Goal: Task Accomplishment & Management: Use online tool/utility

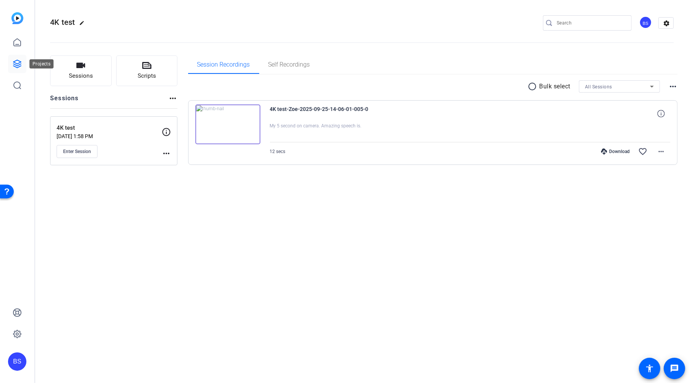
click at [16, 66] on icon at bounding box center [17, 63] width 9 height 9
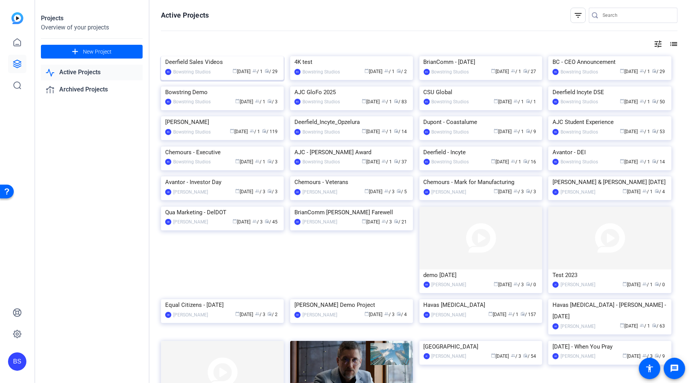
click at [203, 68] on div "Deerfield Sales Videos" at bounding box center [222, 61] width 114 height 11
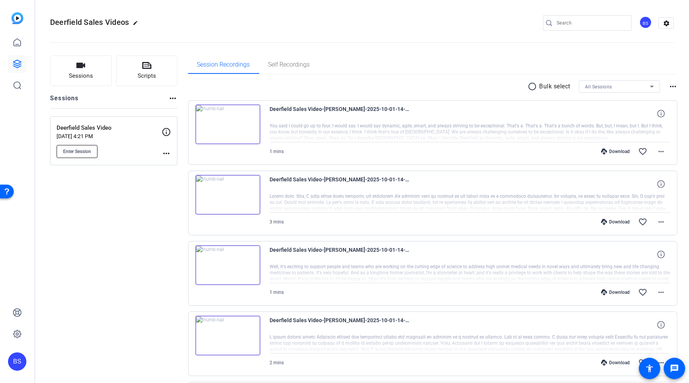
click at [87, 154] on span "Enter Session" at bounding box center [77, 151] width 28 height 6
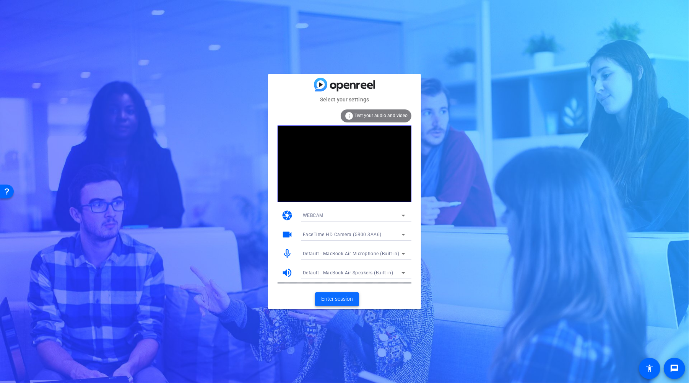
click at [336, 296] on span "Enter session" at bounding box center [337, 299] width 32 height 8
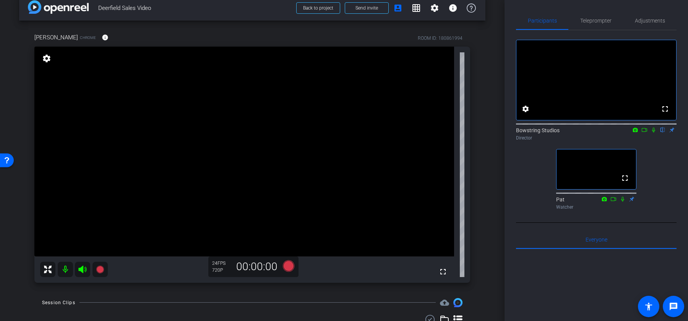
scroll to position [13, 0]
click at [489, 127] on div "arrow_back Deerfield Sales Video Back to project Send invite account_box grid_o…" at bounding box center [252, 147] width 505 height 321
click at [653, 18] on span "Adjustments" at bounding box center [650, 20] width 30 height 5
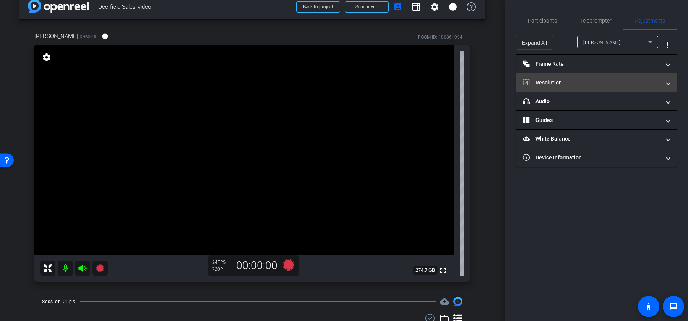
click at [554, 82] on mat-panel-title "Resolution" at bounding box center [592, 83] width 138 height 8
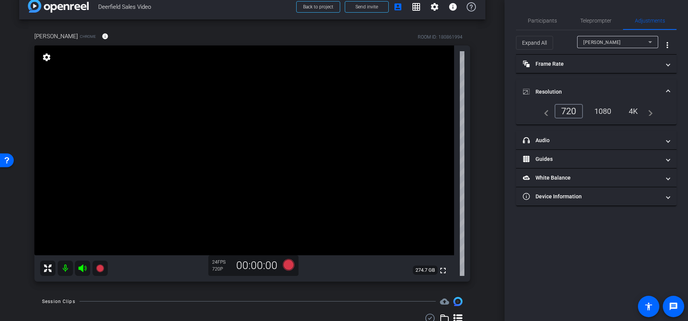
click at [607, 109] on div "1080" at bounding box center [603, 111] width 29 height 13
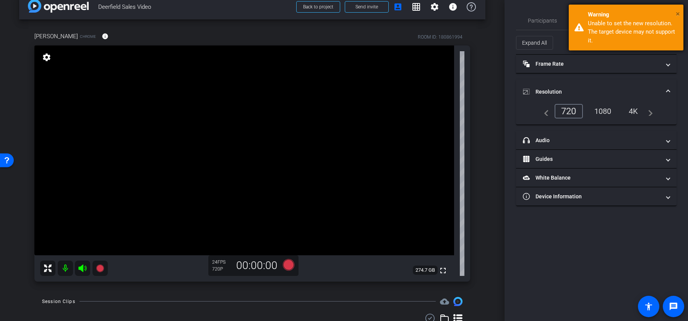
click at [678, 14] on span "×" at bounding box center [678, 13] width 4 height 9
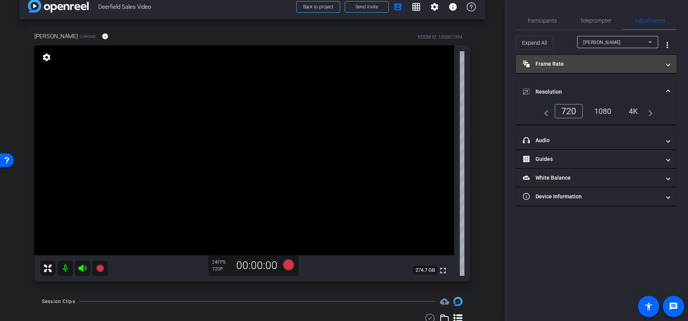
click at [553, 60] on mat-panel-title "Frame Rate Frame Rate" at bounding box center [592, 64] width 138 height 8
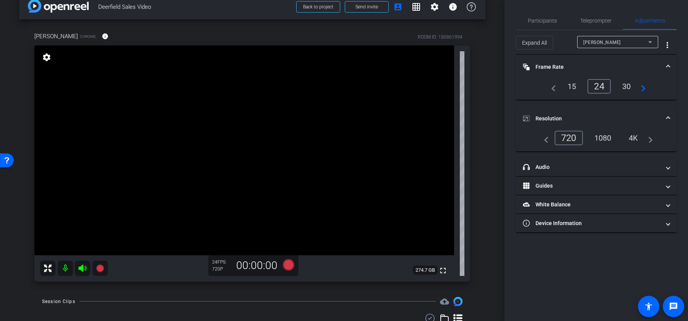
click at [489, 165] on div "arrow_back Deerfield Sales Video Back to project Send invite account_box grid_o…" at bounding box center [252, 147] width 505 height 321
click at [543, 21] on span "Participants" at bounding box center [542, 20] width 29 height 5
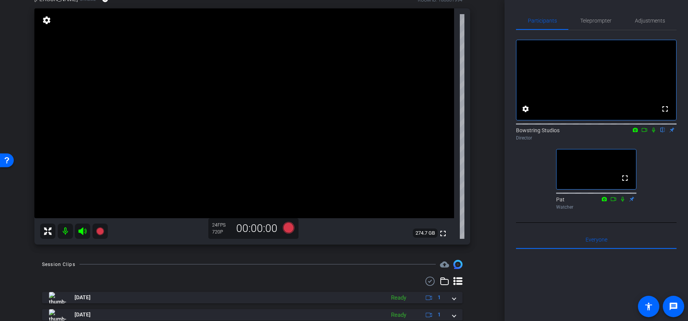
scroll to position [0, 0]
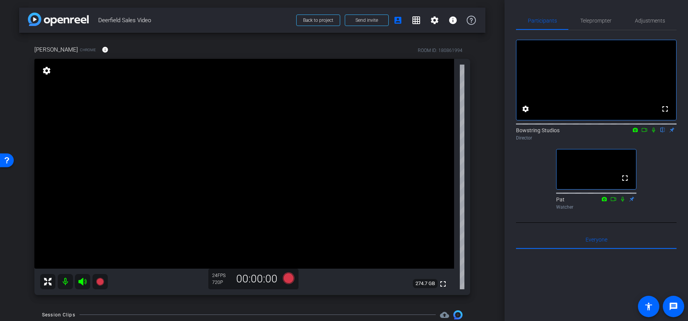
click at [488, 122] on div "arrow_back Deerfield Sales Video Back to project Send invite account_box grid_o…" at bounding box center [252, 160] width 505 height 321
click at [644, 18] on span "Adjustments" at bounding box center [650, 20] width 30 height 5
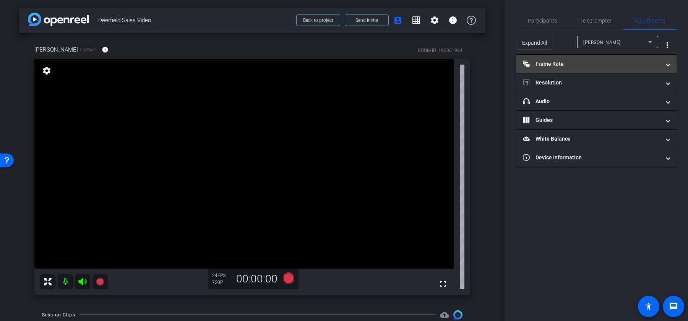
click at [581, 63] on mat-panel-title "Frame Rate Frame Rate" at bounding box center [592, 64] width 138 height 8
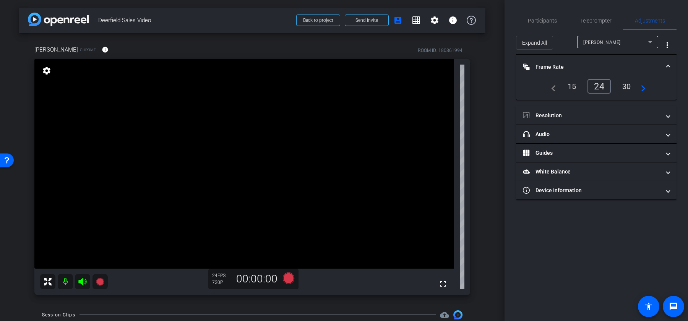
click at [631, 85] on div "30" at bounding box center [627, 86] width 20 height 13
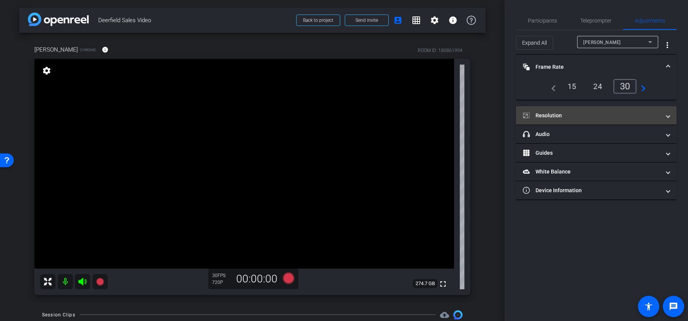
click at [581, 114] on mat-panel-title "Resolution" at bounding box center [592, 116] width 138 height 8
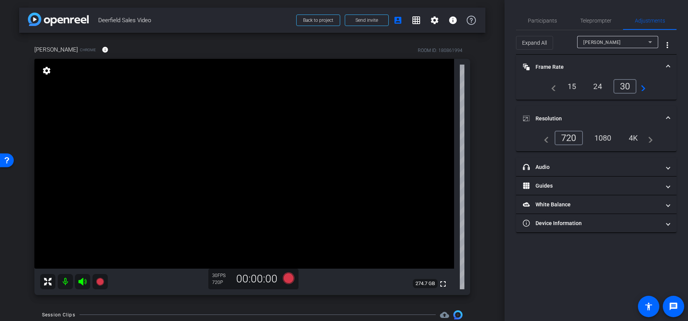
click at [606, 138] on div "1080" at bounding box center [603, 138] width 29 height 13
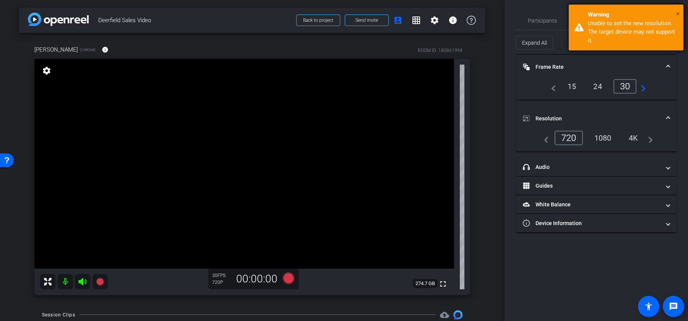
click at [677, 13] on span "×" at bounding box center [678, 13] width 4 height 9
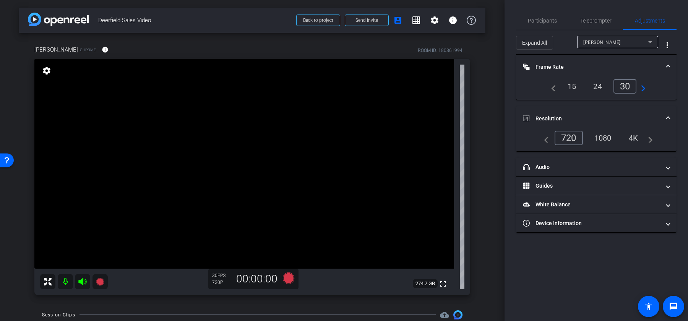
click at [601, 86] on div "24" at bounding box center [598, 86] width 20 height 13
click at [547, 23] on span "Participants" at bounding box center [542, 20] width 29 height 5
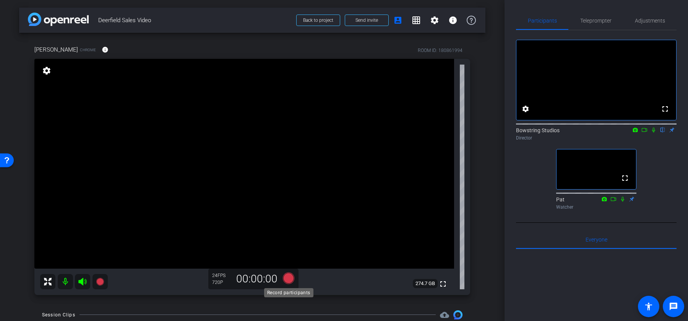
click at [287, 278] on icon at bounding box center [288, 277] width 11 height 11
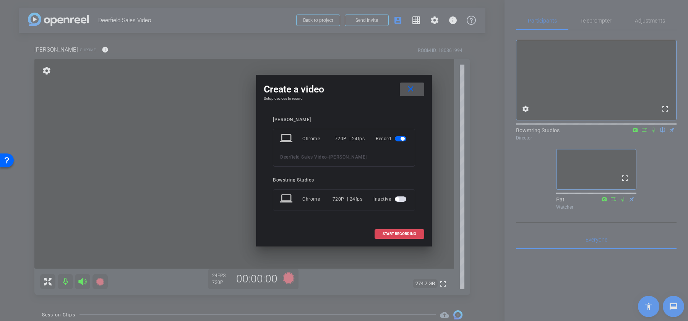
click at [400, 233] on span "START RECORDING" at bounding box center [400, 234] width 34 height 4
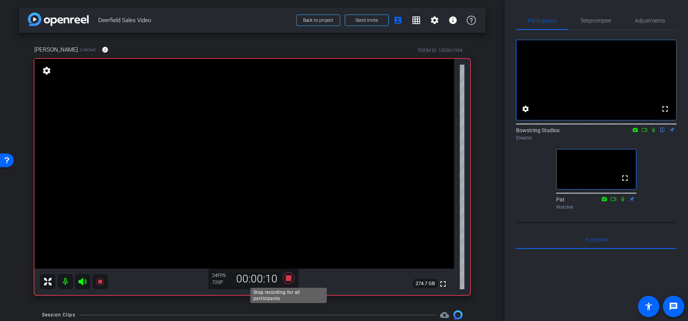
click at [288, 279] on icon at bounding box center [288, 278] width 11 height 11
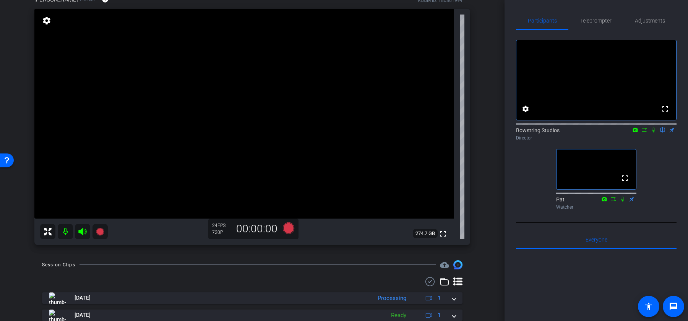
scroll to position [48, 0]
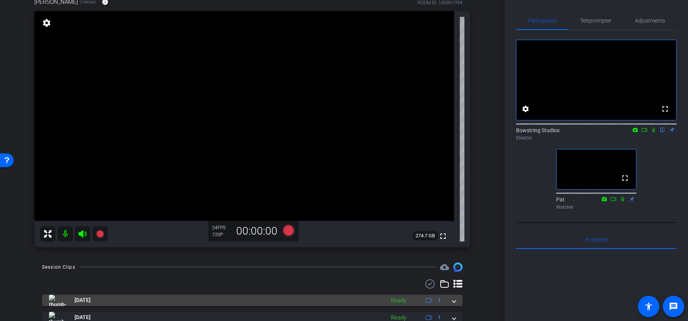
click at [453, 301] on span at bounding box center [454, 300] width 3 height 8
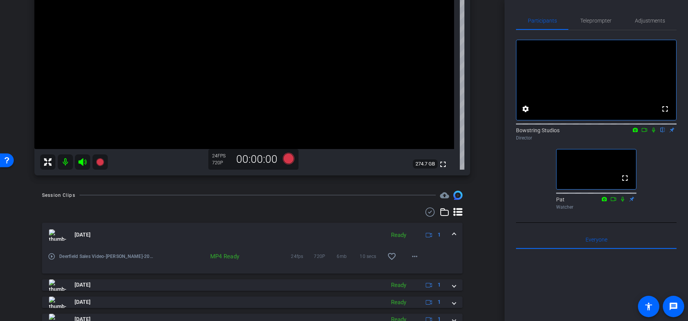
scroll to position [120, 0]
click at [414, 254] on mat-icon "more_horiz" at bounding box center [414, 256] width 9 height 9
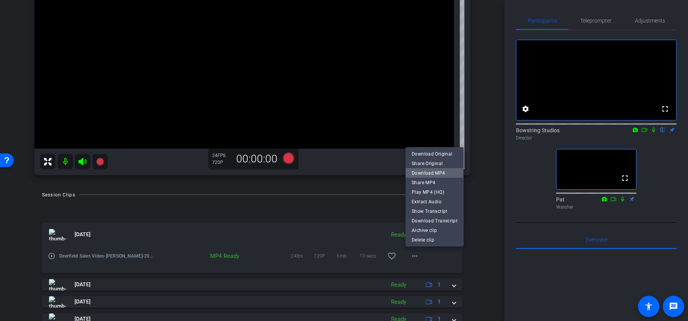
click at [421, 173] on span "Download MP4" at bounding box center [435, 173] width 46 height 9
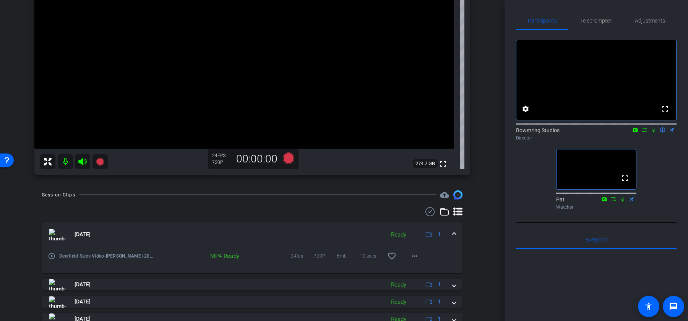
click at [654, 133] on icon at bounding box center [654, 129] width 6 height 5
click at [654, 133] on icon at bounding box center [654, 130] width 4 height 5
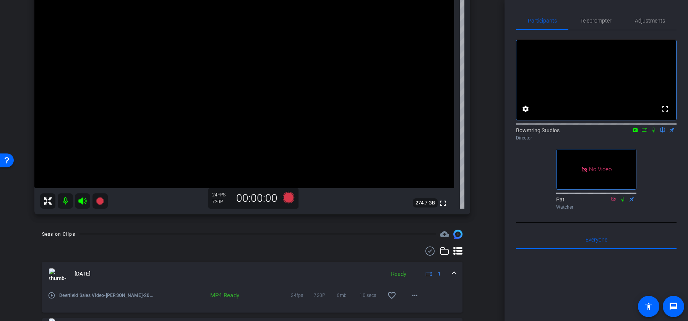
scroll to position [79, 0]
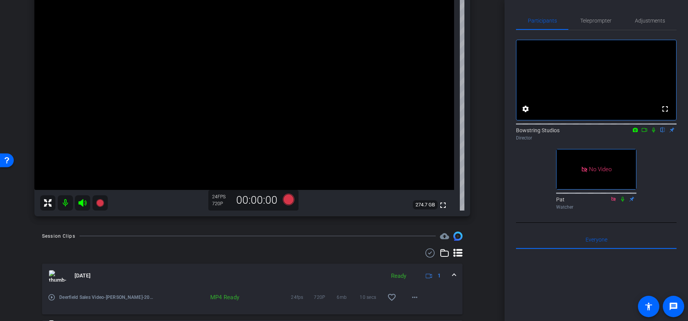
click at [644, 133] on icon at bounding box center [645, 129] width 6 height 5
click at [285, 199] on icon at bounding box center [288, 199] width 11 height 11
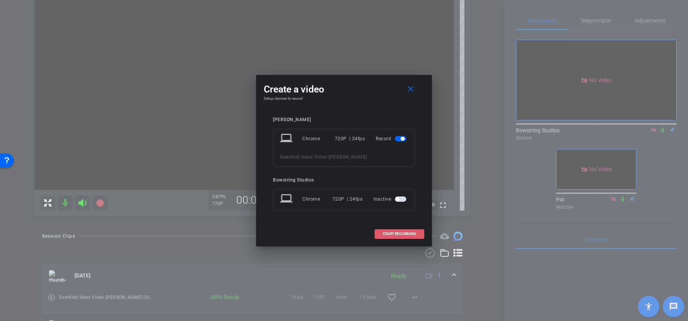
click at [397, 234] on span "START RECORDING" at bounding box center [400, 234] width 34 height 4
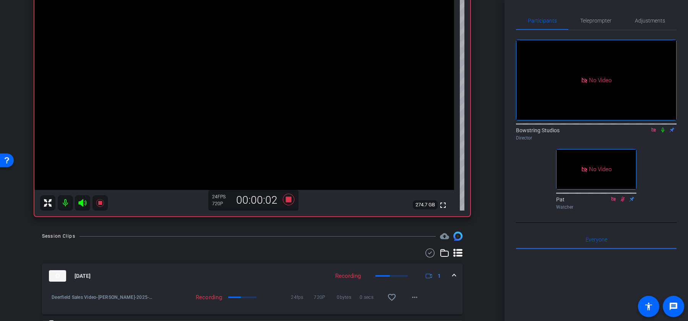
click at [663, 133] on icon at bounding box center [663, 129] width 6 height 5
click at [664, 133] on icon at bounding box center [663, 129] width 6 height 5
drag, startPoint x: 664, startPoint y: 140, endPoint x: 660, endPoint y: 166, distance: 26.3
click at [660, 166] on div "No Video Bowstring Studios Director No Video Pat Watcher" at bounding box center [596, 121] width 161 height 183
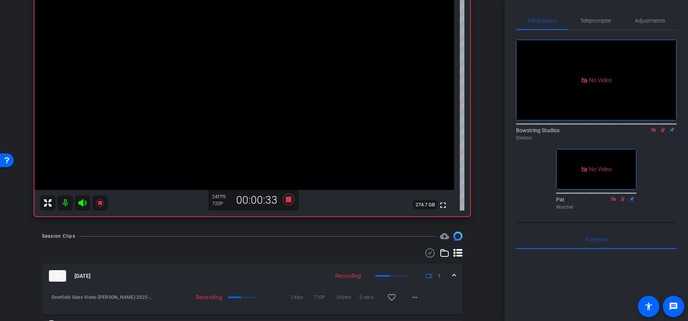
drag, startPoint x: 663, startPoint y: 140, endPoint x: 602, endPoint y: 157, distance: 62.7
click at [663, 133] on icon at bounding box center [663, 130] width 4 height 5
click at [291, 200] on icon at bounding box center [288, 199] width 11 height 11
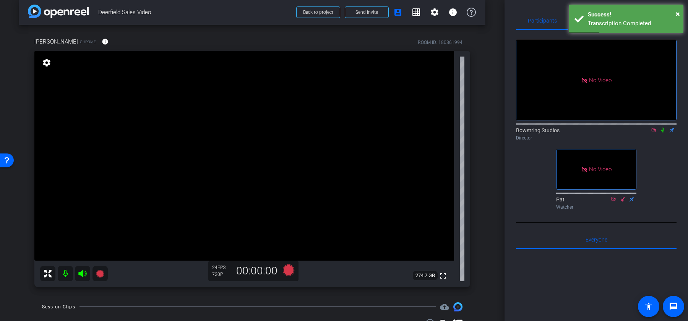
scroll to position [0, 0]
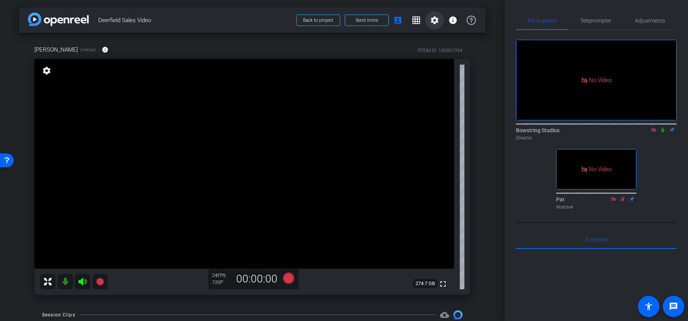
click at [438, 19] on mat-icon "settings" at bounding box center [434, 20] width 9 height 9
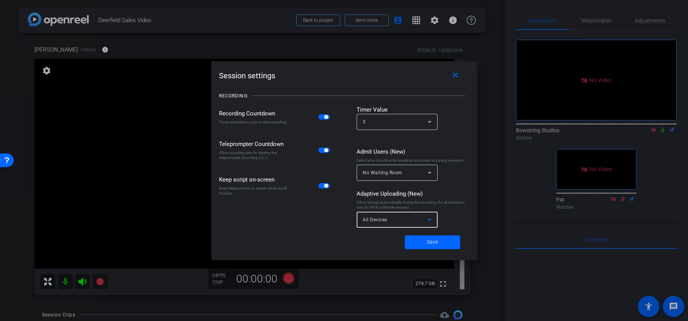
click at [394, 224] on div "All Devices" at bounding box center [395, 220] width 65 height 10
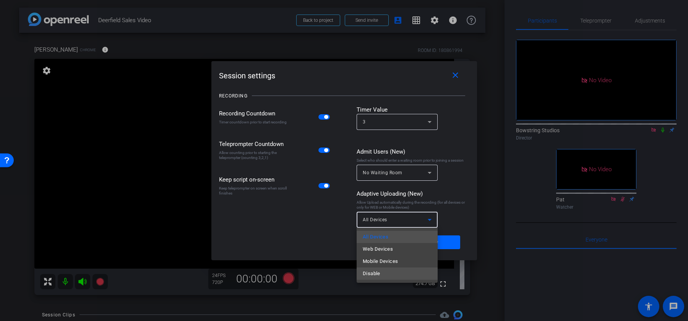
click at [366, 273] on span "Disable" at bounding box center [372, 273] width 18 height 9
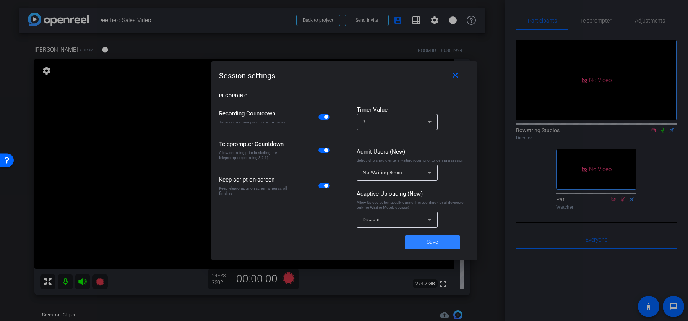
click at [425, 242] on span at bounding box center [432, 242] width 55 height 18
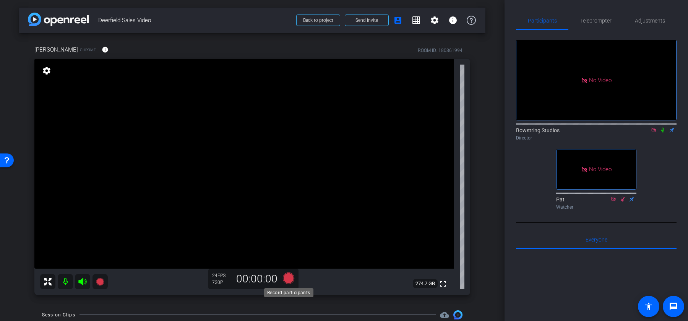
click at [290, 278] on icon at bounding box center [288, 277] width 11 height 11
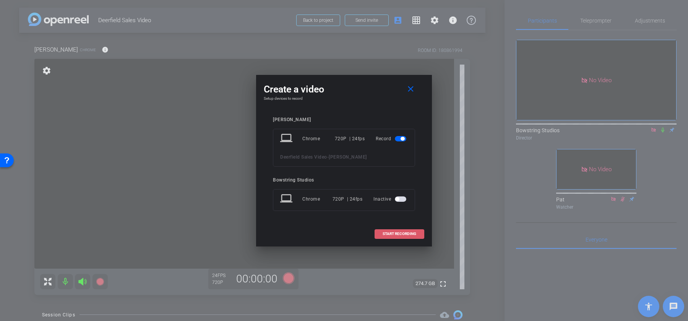
click at [390, 233] on span "START RECORDING" at bounding box center [400, 234] width 34 height 4
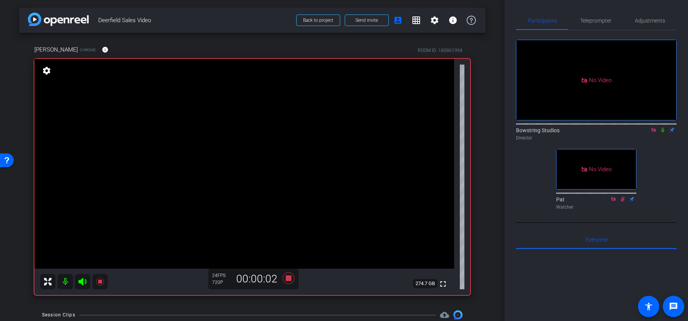
click at [662, 133] on icon at bounding box center [663, 129] width 6 height 5
click at [663, 133] on icon at bounding box center [663, 130] width 4 height 5
click at [662, 133] on icon at bounding box center [663, 129] width 6 height 5
click at [286, 277] on icon at bounding box center [288, 278] width 11 height 11
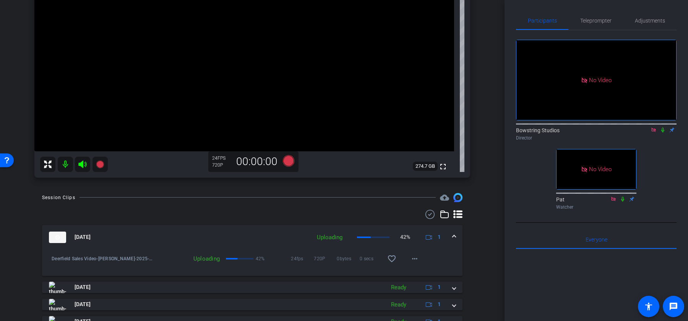
scroll to position [113, 0]
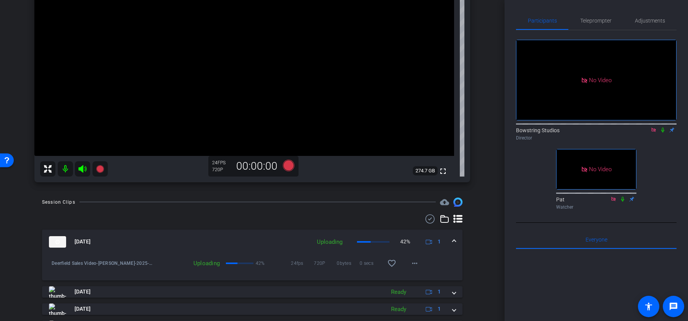
click at [455, 241] on span at bounding box center [454, 242] width 3 height 8
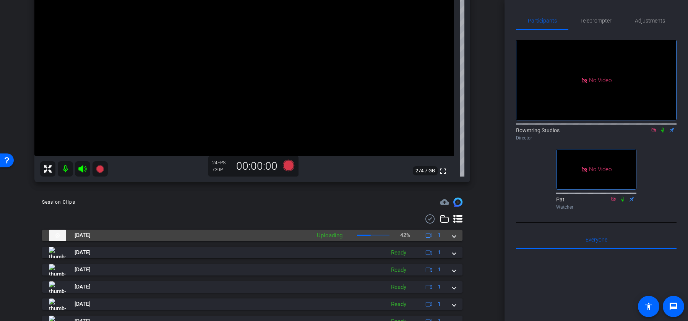
click at [455, 238] on span at bounding box center [454, 235] width 3 height 8
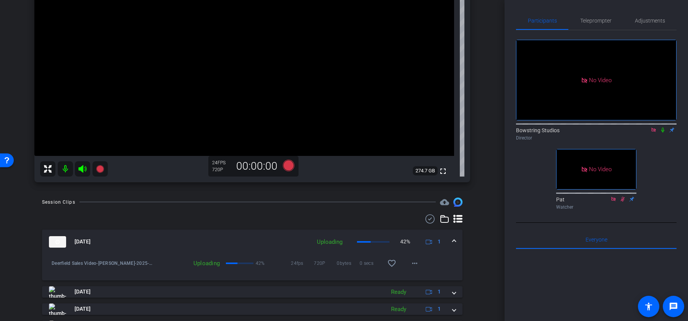
drag, startPoint x: 474, startPoint y: 207, endPoint x: 485, endPoint y: 203, distance: 11.0
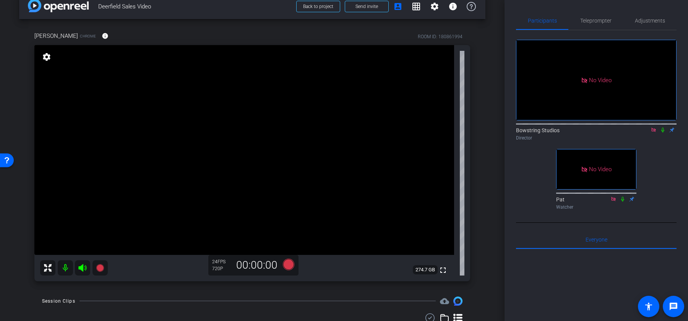
scroll to position [0, 0]
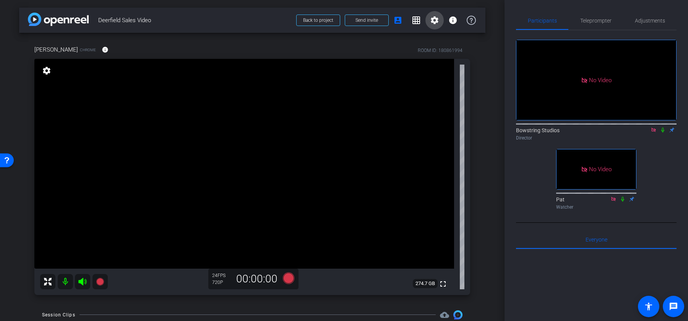
click at [439, 23] on button "settings" at bounding box center [435, 20] width 18 height 18
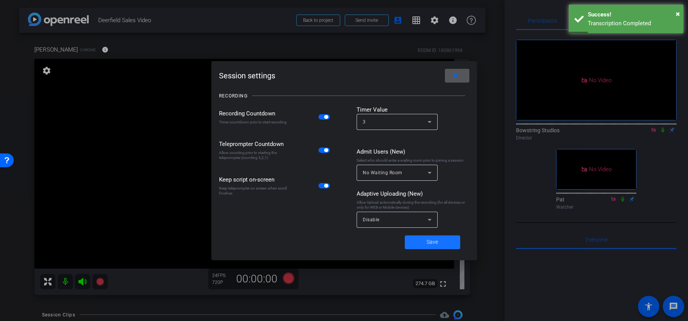
click at [427, 242] on span "Save" at bounding box center [432, 242] width 11 height 8
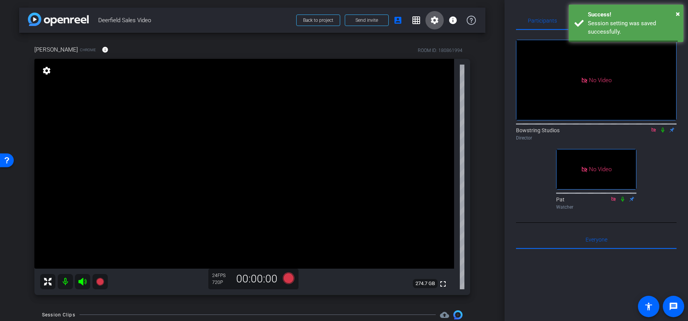
click at [490, 216] on div "arrow_back Deerfield Sales Video Back to project Send invite account_box grid_o…" at bounding box center [252, 160] width 505 height 321
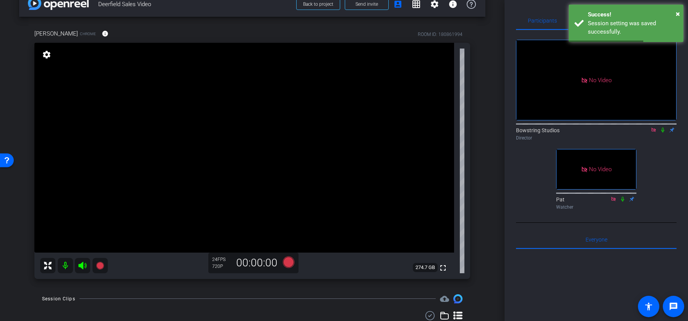
scroll to position [13, 0]
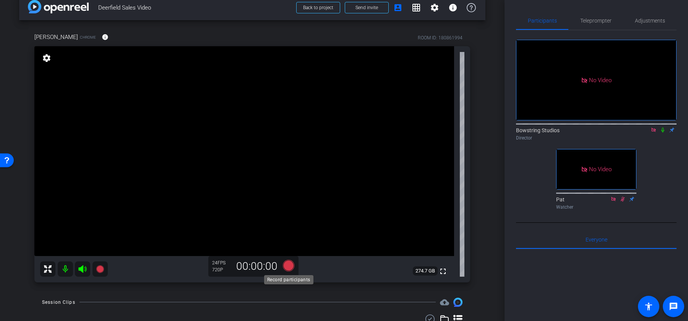
click at [290, 267] on icon at bounding box center [288, 265] width 11 height 11
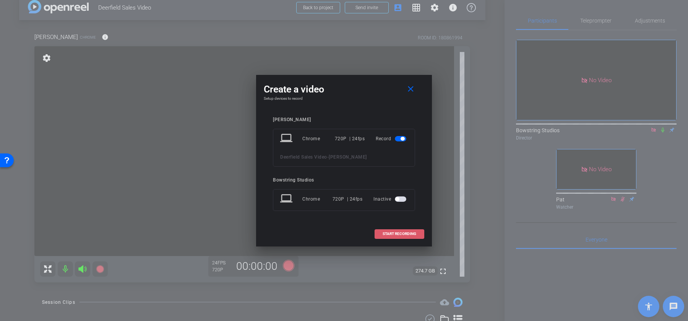
click at [400, 234] on span "START RECORDING" at bounding box center [400, 234] width 34 height 4
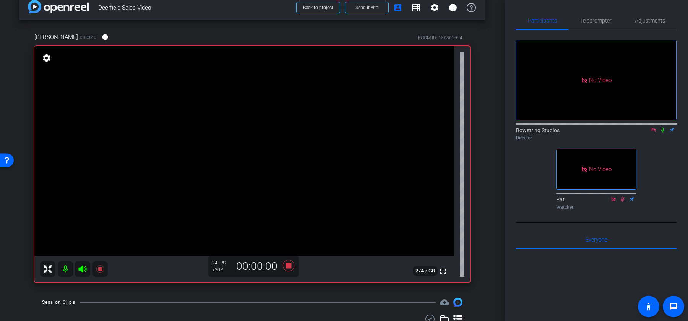
click at [664, 133] on icon at bounding box center [663, 129] width 6 height 5
click at [663, 133] on icon at bounding box center [663, 130] width 4 height 5
drag, startPoint x: 662, startPoint y: 139, endPoint x: 653, endPoint y: 148, distance: 12.4
click at [662, 133] on icon at bounding box center [663, 129] width 6 height 5
click at [663, 133] on icon at bounding box center [663, 130] width 4 height 5
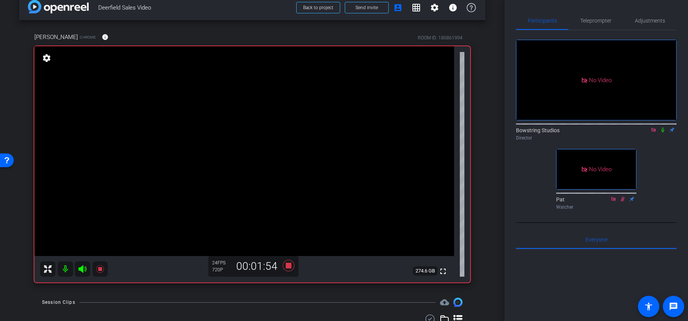
click at [663, 133] on icon at bounding box center [663, 129] width 6 height 5
click at [290, 268] on icon at bounding box center [288, 265] width 11 height 11
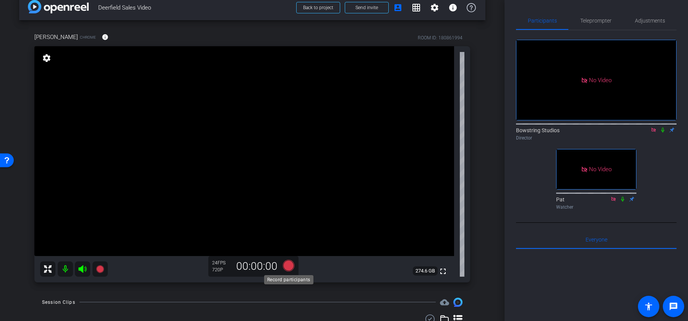
click at [291, 267] on icon at bounding box center [288, 265] width 11 height 11
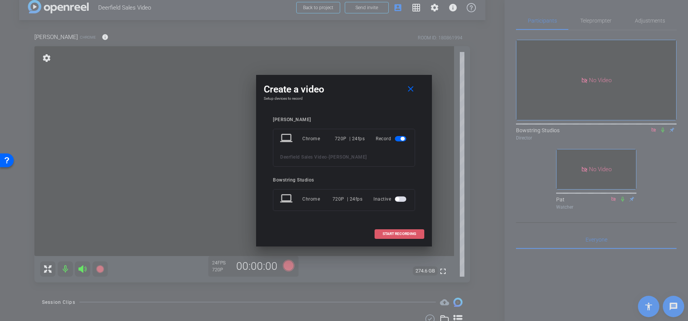
click at [392, 235] on span "START RECORDING" at bounding box center [400, 234] width 34 height 4
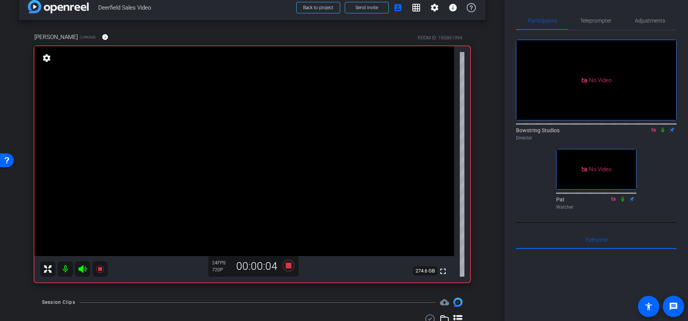
click at [664, 133] on icon at bounding box center [663, 129] width 6 height 5
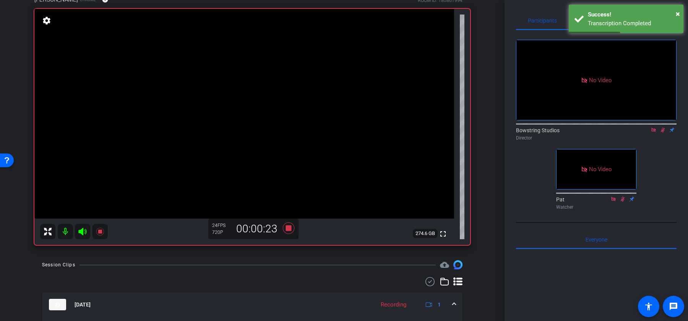
scroll to position [47, 0]
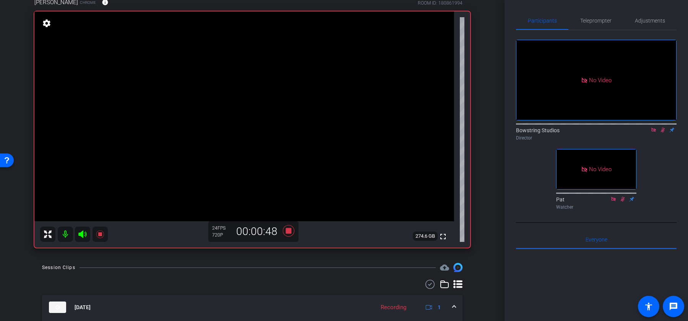
click at [663, 133] on icon at bounding box center [663, 130] width 4 height 5
click at [662, 133] on icon at bounding box center [663, 129] width 6 height 5
click at [663, 133] on icon at bounding box center [663, 129] width 6 height 5
click at [291, 231] on icon at bounding box center [288, 230] width 11 height 11
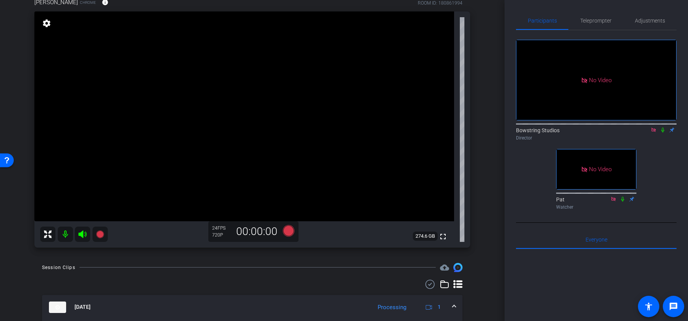
drag, startPoint x: 290, startPoint y: 231, endPoint x: 297, endPoint y: 229, distance: 8.1
click at [301, 229] on div "Amanda Sellers Chrome info ROOM ID: 180861994 fullscreen settings 274.6 GB 24 F…" at bounding box center [252, 120] width 436 height 255
click at [290, 230] on icon at bounding box center [288, 230] width 11 height 11
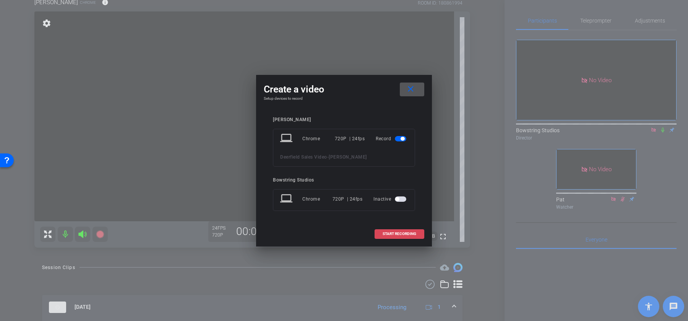
click at [400, 232] on span "START RECORDING" at bounding box center [400, 234] width 34 height 4
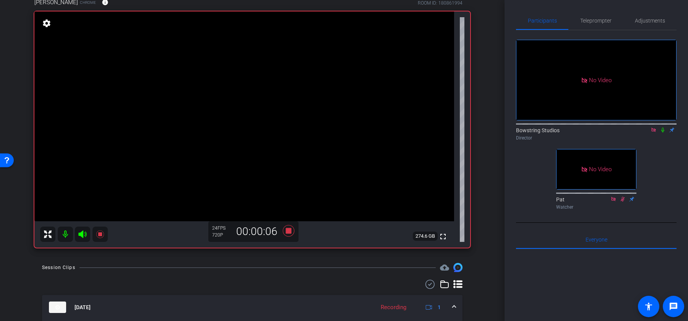
click at [663, 133] on icon at bounding box center [663, 129] width 6 height 5
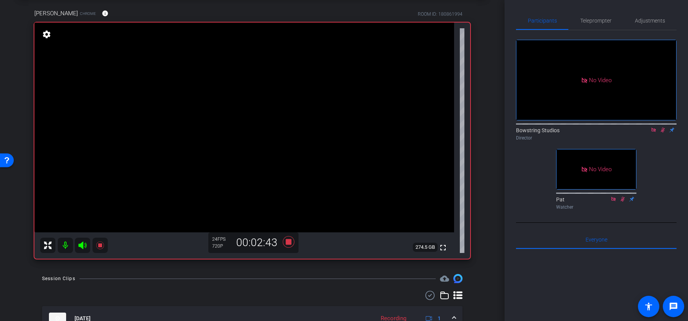
scroll to position [36, 0]
click at [292, 243] on icon at bounding box center [289, 243] width 18 height 14
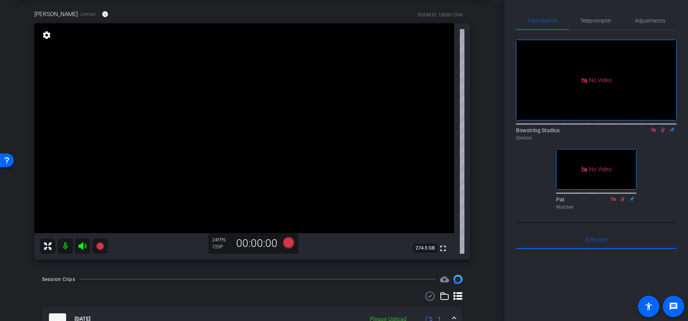
click at [665, 133] on icon at bounding box center [663, 129] width 6 height 5
click at [290, 241] on icon at bounding box center [288, 242] width 11 height 11
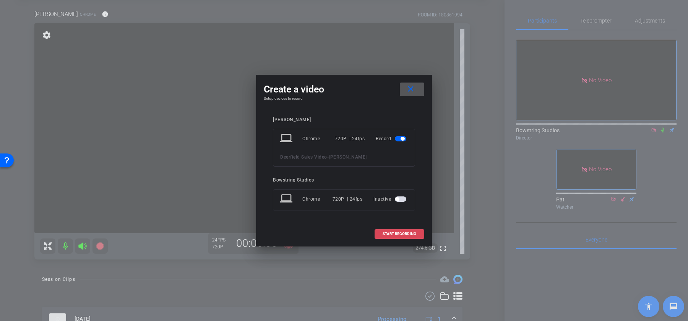
click at [394, 233] on span "START RECORDING" at bounding box center [400, 234] width 34 height 4
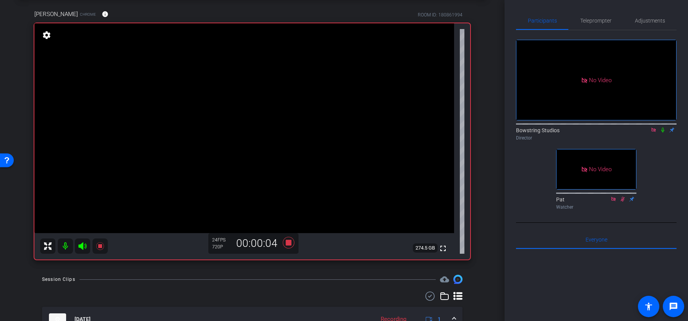
click at [663, 133] on icon at bounding box center [663, 130] width 3 height 5
click at [663, 133] on icon at bounding box center [663, 130] width 4 height 5
click at [662, 133] on icon at bounding box center [663, 130] width 3 height 5
click at [291, 244] on icon at bounding box center [289, 243] width 18 height 14
click at [665, 133] on icon at bounding box center [663, 129] width 6 height 5
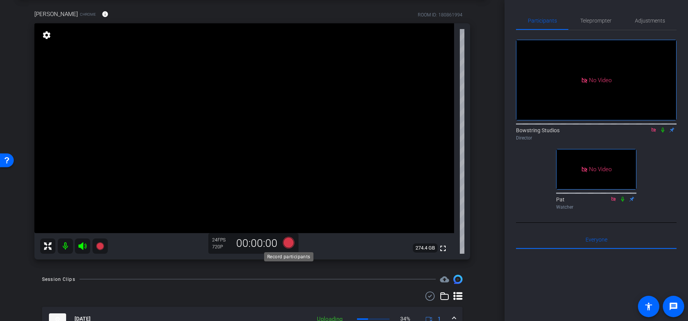
click at [288, 244] on icon at bounding box center [288, 242] width 11 height 11
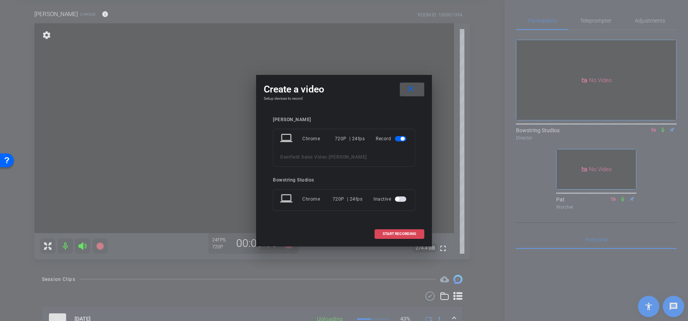
click at [406, 233] on span "START RECORDING" at bounding box center [400, 234] width 34 height 4
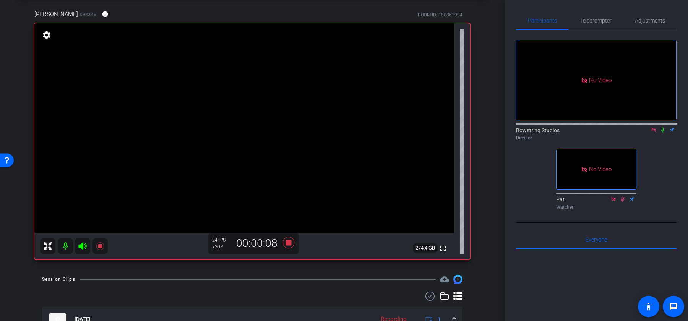
click at [663, 133] on icon at bounding box center [663, 129] width 6 height 5
click at [664, 133] on icon at bounding box center [663, 129] width 6 height 5
click at [663, 133] on icon at bounding box center [663, 130] width 3 height 5
click at [289, 243] on icon at bounding box center [288, 242] width 11 height 11
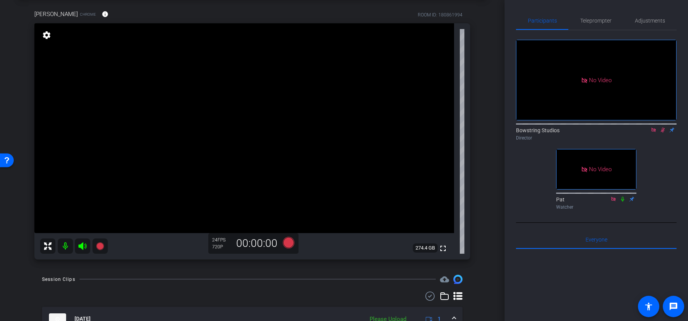
click at [665, 133] on icon at bounding box center [663, 129] width 6 height 5
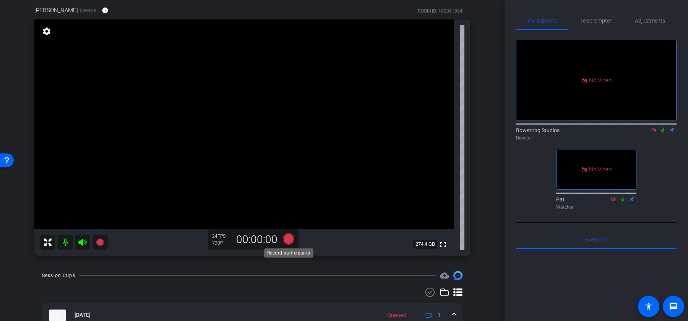
click at [294, 237] on icon at bounding box center [289, 239] width 18 height 14
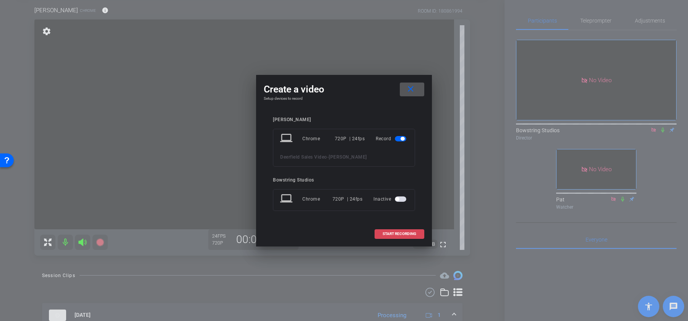
click at [392, 236] on span at bounding box center [399, 234] width 49 height 18
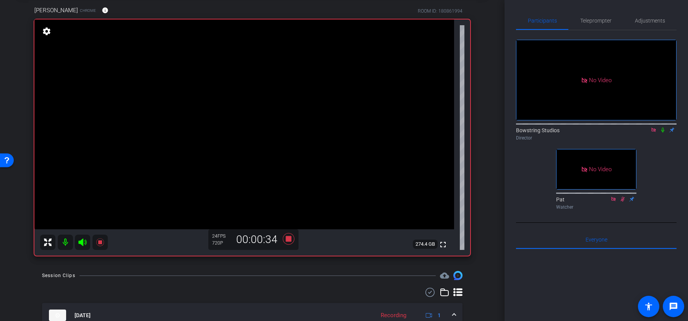
click at [665, 133] on icon at bounding box center [663, 129] width 6 height 5
click at [662, 133] on icon at bounding box center [663, 129] width 6 height 5
click at [288, 238] on icon at bounding box center [288, 238] width 11 height 11
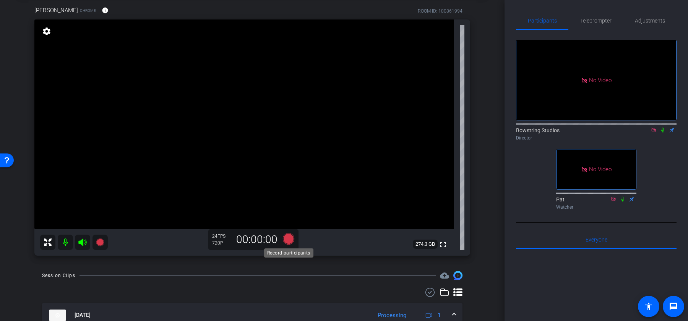
click at [291, 241] on icon at bounding box center [288, 238] width 11 height 11
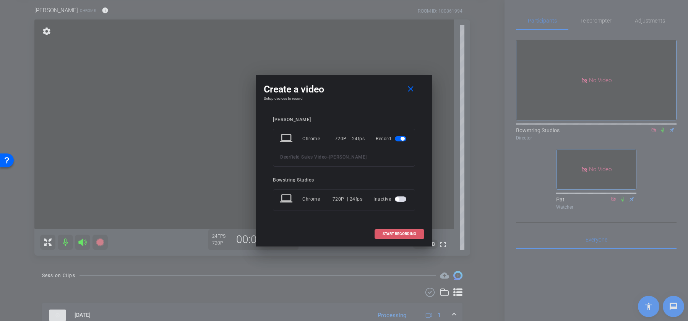
click at [400, 232] on span "START RECORDING" at bounding box center [400, 234] width 34 height 4
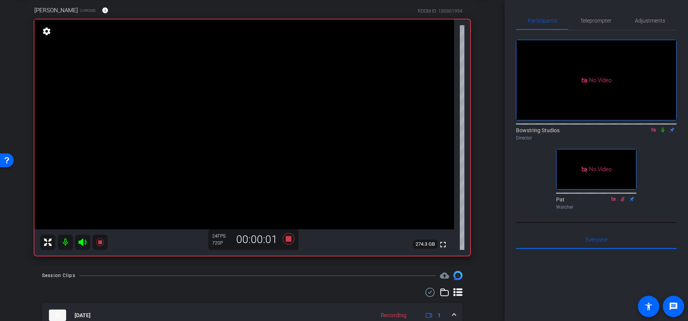
click at [663, 133] on icon at bounding box center [663, 130] width 3 height 5
click at [663, 133] on icon at bounding box center [663, 130] width 4 height 5
click at [663, 133] on icon at bounding box center [663, 129] width 6 height 5
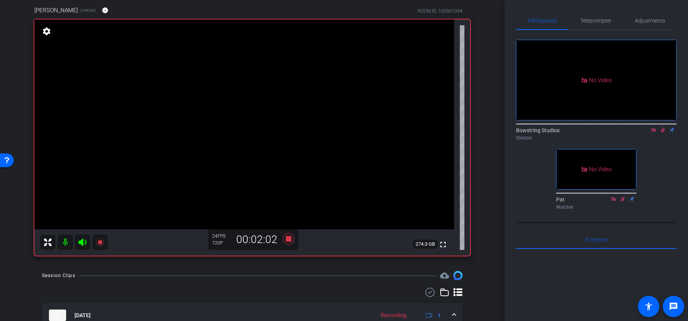
click at [662, 133] on icon at bounding box center [663, 130] width 4 height 5
click at [662, 133] on icon at bounding box center [663, 130] width 3 height 5
click at [662, 133] on icon at bounding box center [663, 129] width 6 height 5
click at [292, 240] on icon at bounding box center [289, 239] width 18 height 14
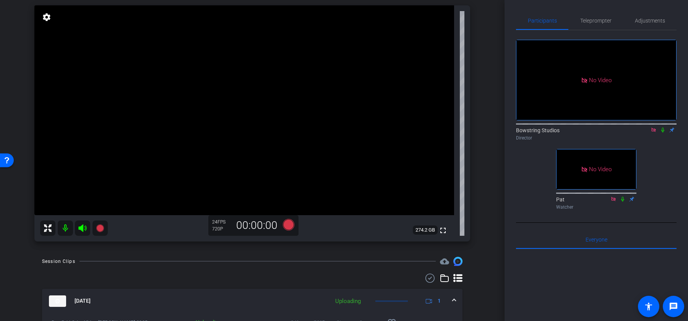
scroll to position [52, 0]
click at [286, 227] on icon at bounding box center [288, 225] width 11 height 11
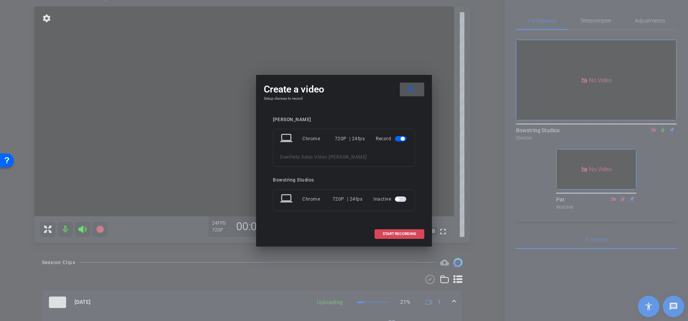
click at [386, 234] on span "START RECORDING" at bounding box center [400, 234] width 34 height 4
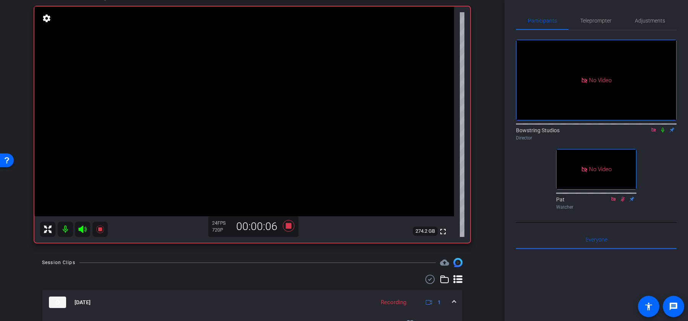
drag, startPoint x: 663, startPoint y: 139, endPoint x: 658, endPoint y: 142, distance: 6.4
click at [663, 133] on icon at bounding box center [663, 129] width 6 height 5
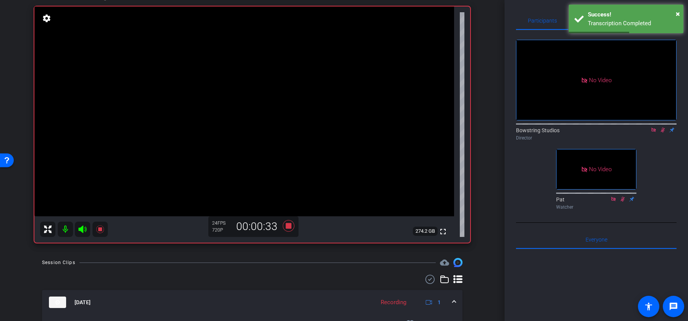
click at [663, 133] on icon at bounding box center [663, 129] width 6 height 5
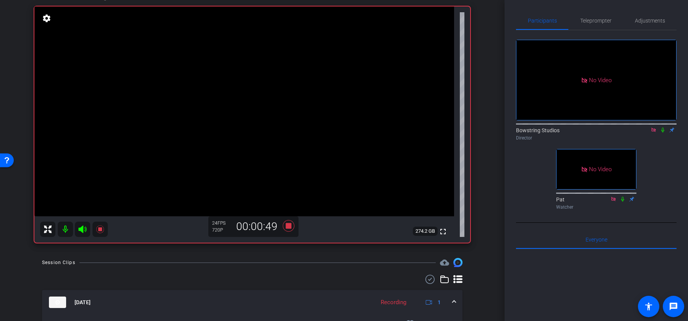
click at [664, 133] on icon at bounding box center [663, 130] width 3 height 5
click at [287, 224] on icon at bounding box center [288, 225] width 11 height 11
drag, startPoint x: 663, startPoint y: 141, endPoint x: 658, endPoint y: 142, distance: 4.6
click at [662, 133] on icon at bounding box center [663, 130] width 4 height 5
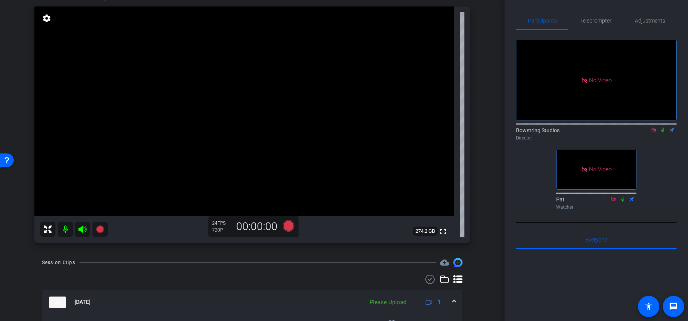
click at [655, 132] on icon at bounding box center [654, 130] width 4 height 4
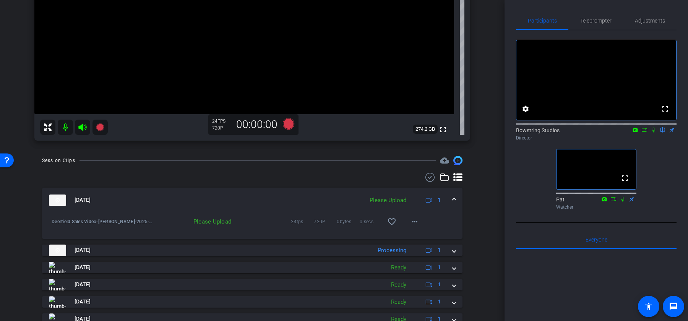
scroll to position [173, 0]
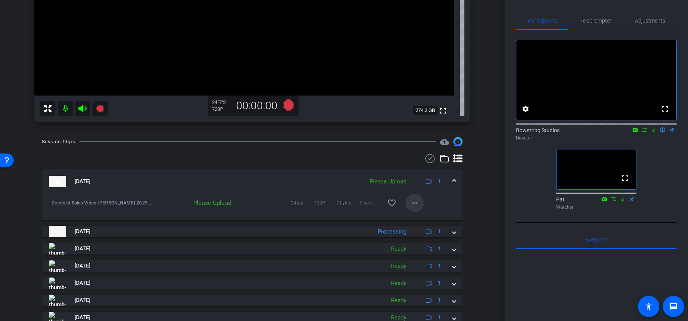
click at [413, 204] on mat-icon "more_horiz" at bounding box center [414, 202] width 9 height 9
click at [419, 220] on span "Upload" at bounding box center [427, 218] width 31 height 9
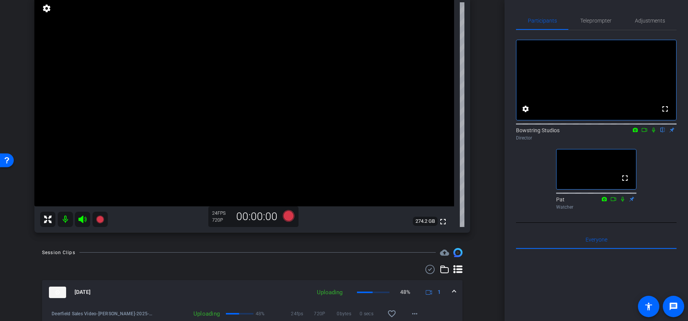
scroll to position [47, 0]
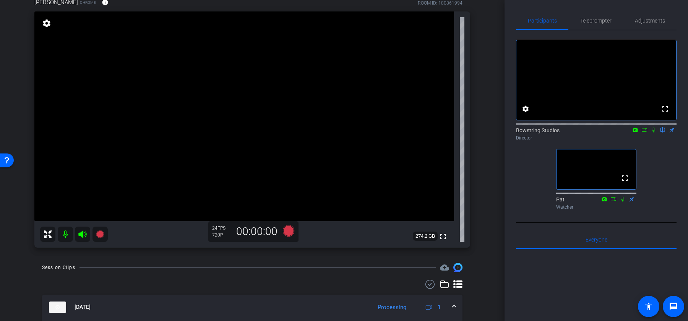
click at [490, 200] on div "arrow_back Deerfield Sales Video Back to project Send invite account_box grid_o…" at bounding box center [252, 113] width 505 height 321
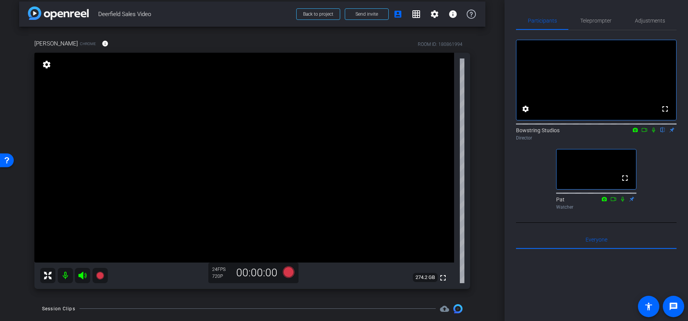
scroll to position [3, 0]
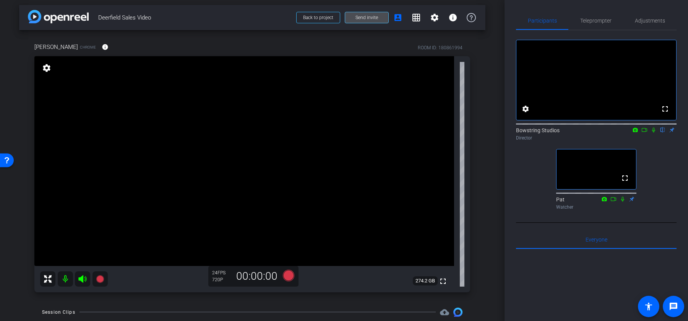
click at [365, 18] on span "Send invite" at bounding box center [367, 18] width 23 height 6
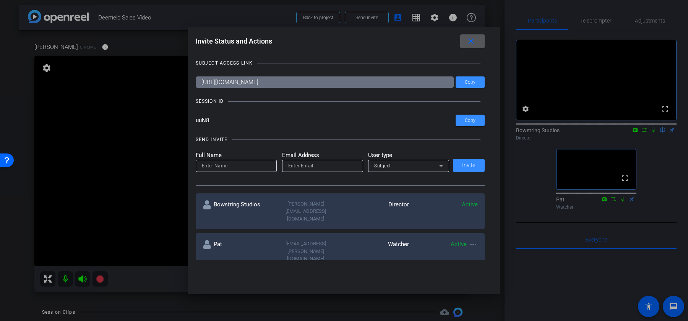
click at [230, 164] on input at bounding box center [236, 165] width 69 height 9
drag, startPoint x: 247, startPoint y: 166, endPoint x: 181, endPoint y: 163, distance: 66.6
click at [181, 163] on div "Invite Status and Actions close SUBJECT ACCESS LINK https://capture.openreel.co…" at bounding box center [344, 160] width 688 height 321
type input "zoe.hayman@bowstring.tv"
click at [291, 165] on input "email" at bounding box center [322, 165] width 69 height 9
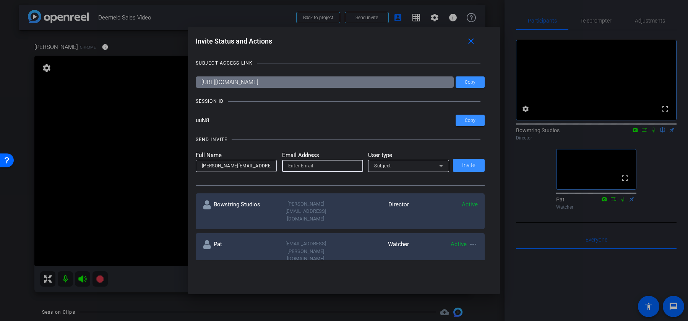
paste input "zoe.hayman@bowstring.tv"
type input "zoe.hayman@bowstring.tv"
click at [386, 166] on span "Subject" at bounding box center [382, 165] width 17 height 5
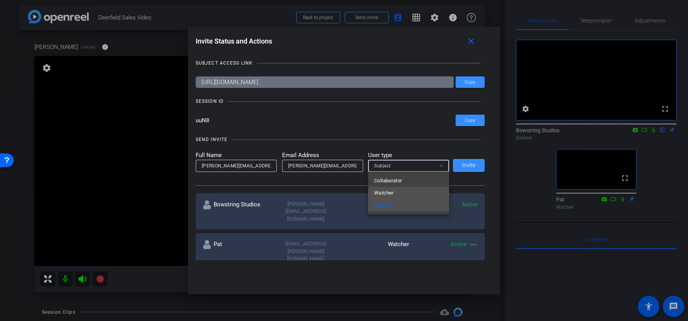
click at [387, 191] on span "Watcher" at bounding box center [384, 193] width 20 height 9
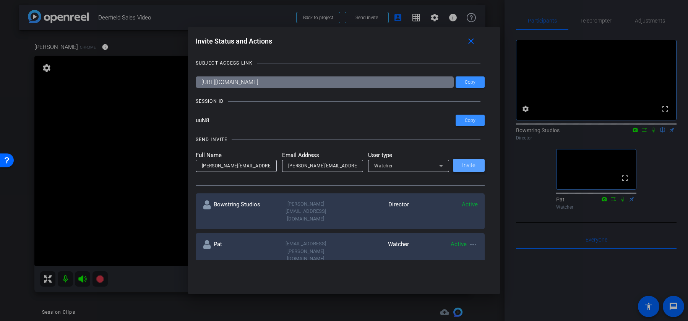
click at [473, 164] on span "Invite" at bounding box center [468, 166] width 13 height 6
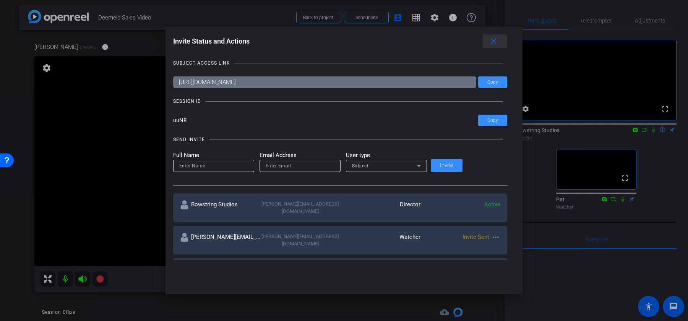
click at [483, 46] on span at bounding box center [495, 41] width 24 height 18
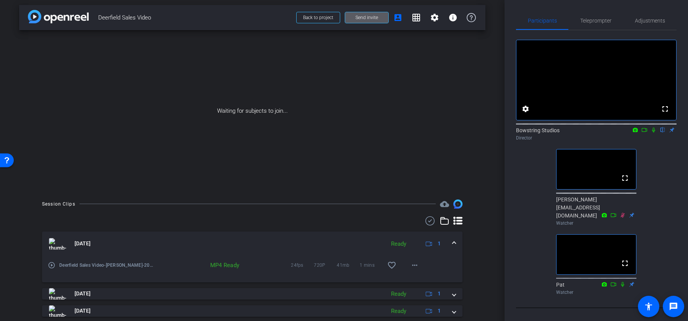
scroll to position [0, 0]
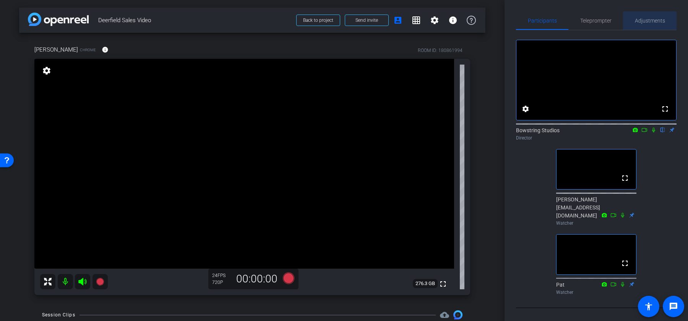
click at [647, 23] on span "Adjustments" at bounding box center [650, 20] width 30 height 5
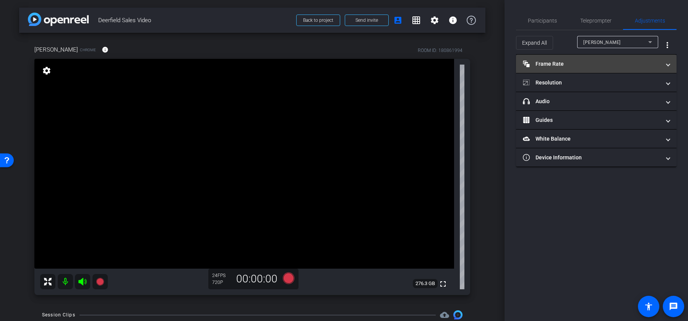
click at [563, 64] on mat-panel-title "Frame Rate Frame Rate" at bounding box center [592, 64] width 138 height 8
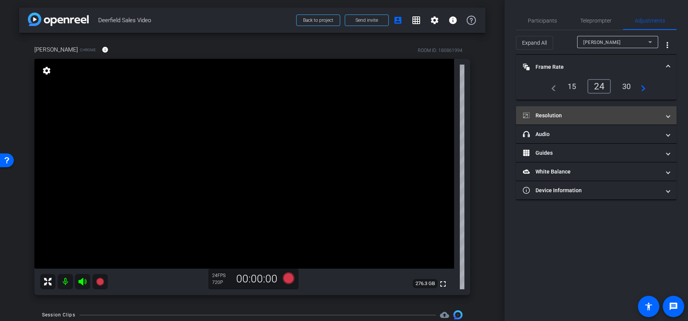
click at [559, 114] on mat-panel-title "Resolution" at bounding box center [592, 116] width 138 height 8
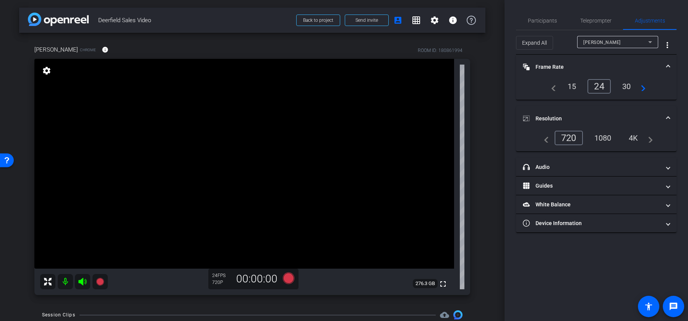
click at [604, 135] on div "1080" at bounding box center [603, 138] width 29 height 13
click at [551, 23] on span "Participants" at bounding box center [542, 20] width 29 height 5
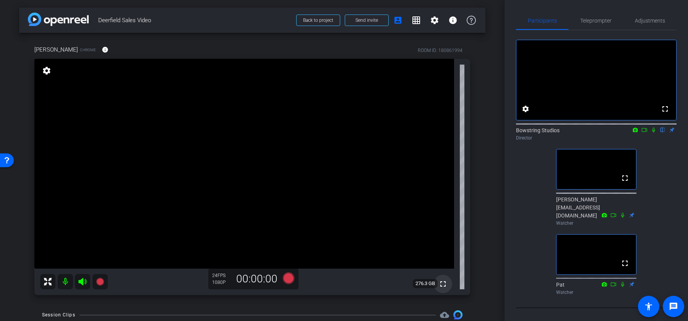
click at [444, 286] on mat-icon "fullscreen" at bounding box center [443, 284] width 9 height 9
click at [646, 133] on icon at bounding box center [645, 129] width 6 height 5
click at [247, 170] on video at bounding box center [244, 164] width 420 height 210
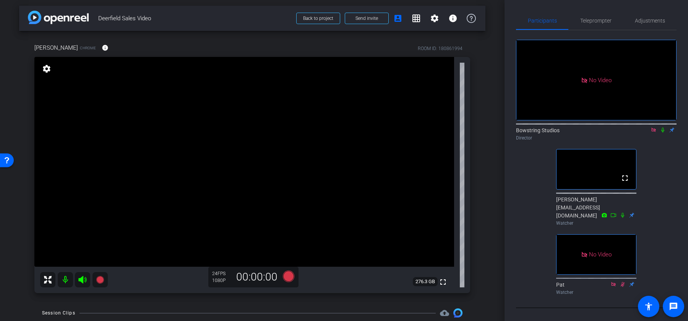
click at [663, 133] on icon at bounding box center [663, 129] width 6 height 5
click at [289, 277] on icon at bounding box center [288, 276] width 11 height 11
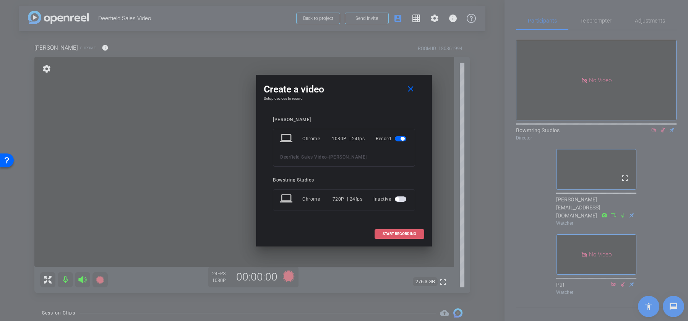
click at [400, 234] on span "START RECORDING" at bounding box center [400, 234] width 34 height 4
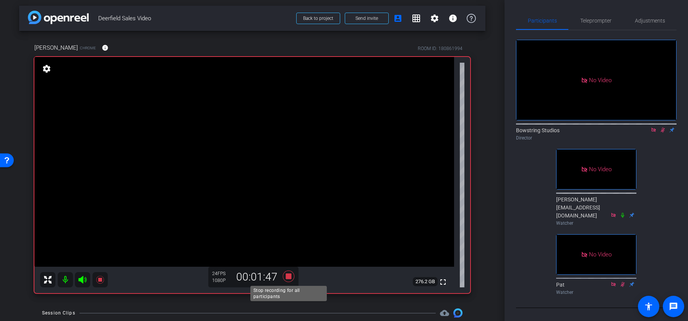
click at [289, 276] on icon at bounding box center [288, 276] width 11 height 11
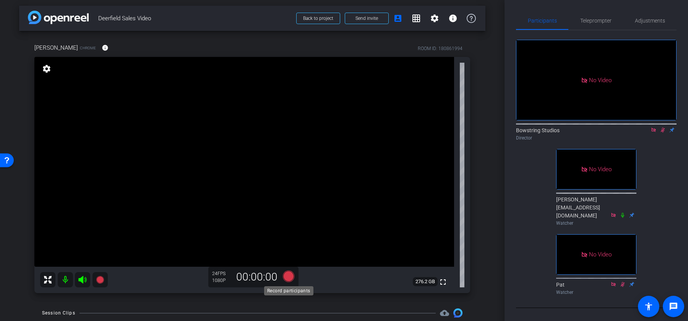
click at [290, 277] on icon at bounding box center [288, 276] width 11 height 11
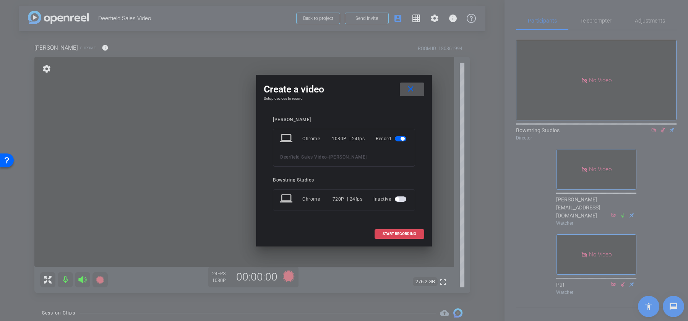
drag, startPoint x: 403, startPoint y: 235, endPoint x: 428, endPoint y: 226, distance: 26.0
click at [403, 235] on span "START RECORDING" at bounding box center [400, 234] width 34 height 4
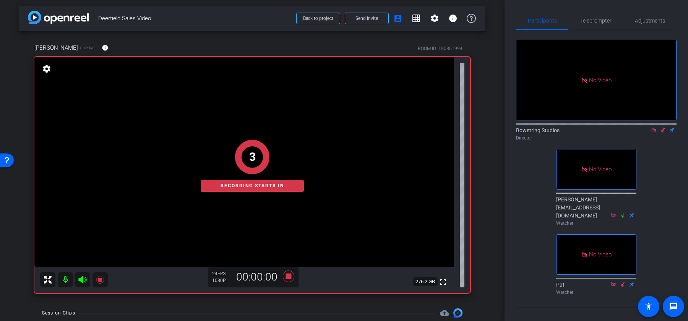
click at [661, 133] on icon at bounding box center [663, 129] width 6 height 5
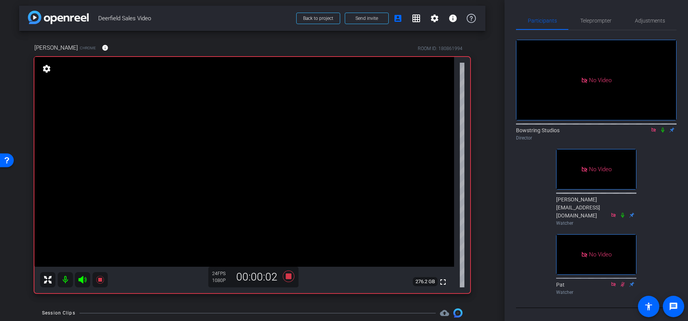
click at [663, 133] on icon at bounding box center [663, 129] width 6 height 5
click at [647, 20] on span "Adjustments" at bounding box center [650, 20] width 30 height 5
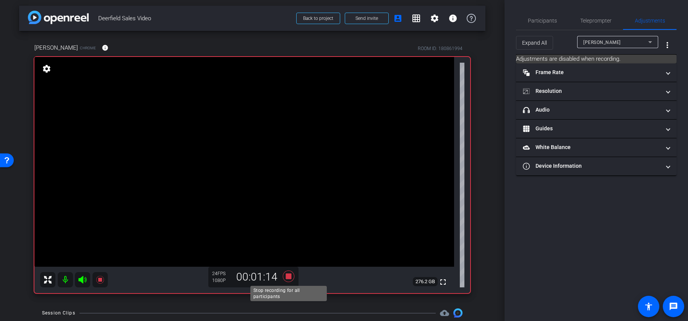
click at [290, 277] on icon at bounding box center [288, 276] width 11 height 11
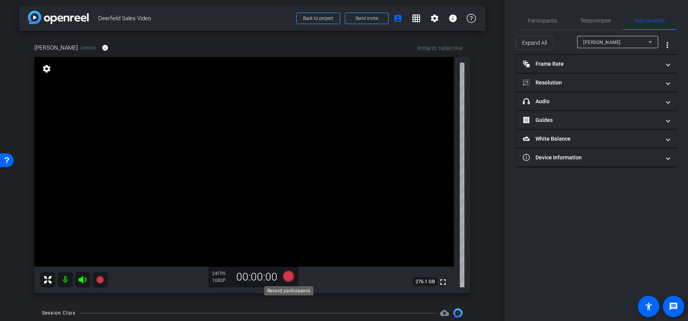
click at [290, 277] on icon at bounding box center [288, 276] width 11 height 11
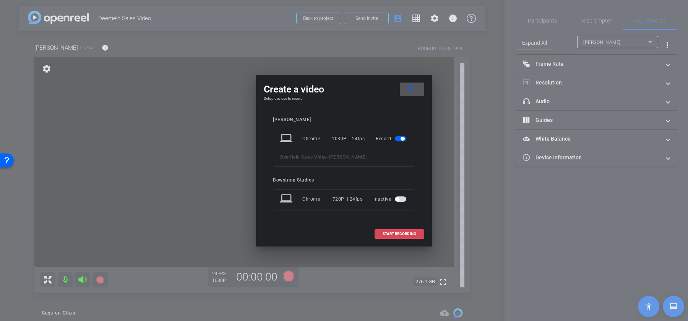
click at [398, 233] on span "START RECORDING" at bounding box center [400, 234] width 34 height 4
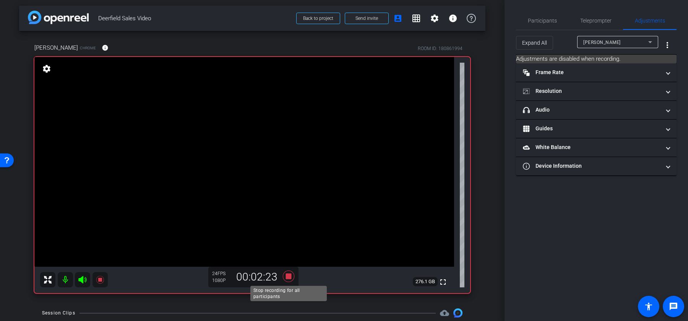
click at [288, 275] on icon at bounding box center [288, 276] width 11 height 11
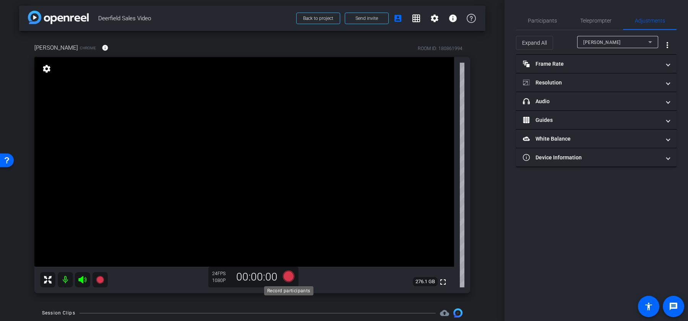
click at [288, 276] on icon at bounding box center [288, 276] width 11 height 11
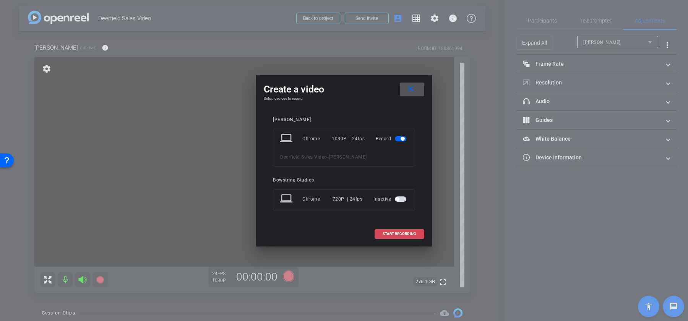
click at [393, 235] on span "START RECORDING" at bounding box center [400, 234] width 34 height 4
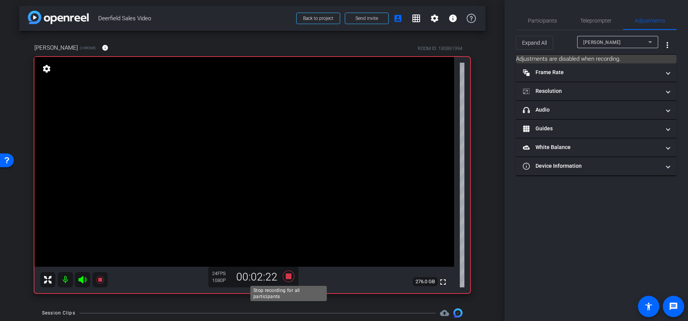
click at [287, 275] on icon at bounding box center [288, 276] width 11 height 11
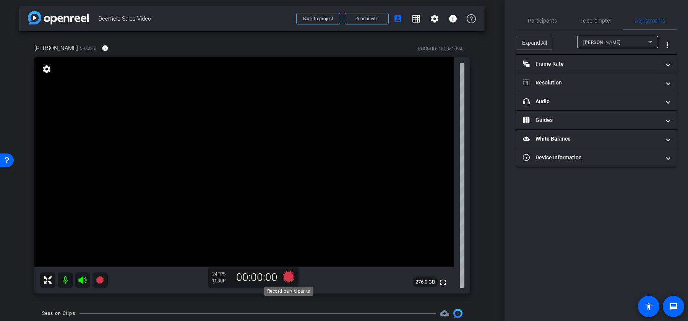
click at [288, 277] on icon at bounding box center [288, 276] width 11 height 11
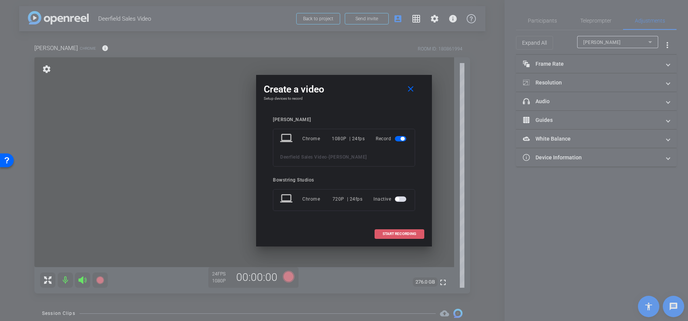
click at [400, 232] on span "START RECORDING" at bounding box center [400, 234] width 34 height 4
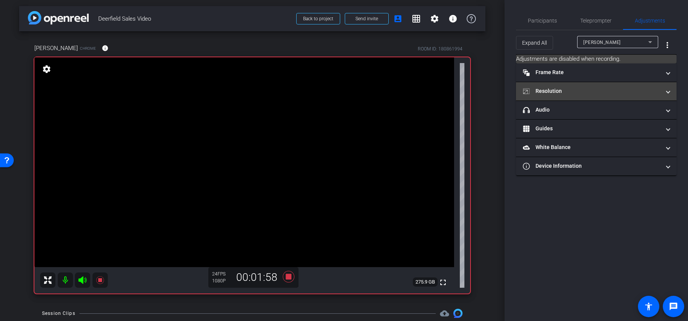
click at [548, 90] on mat-panel-title "Resolution" at bounding box center [592, 91] width 138 height 8
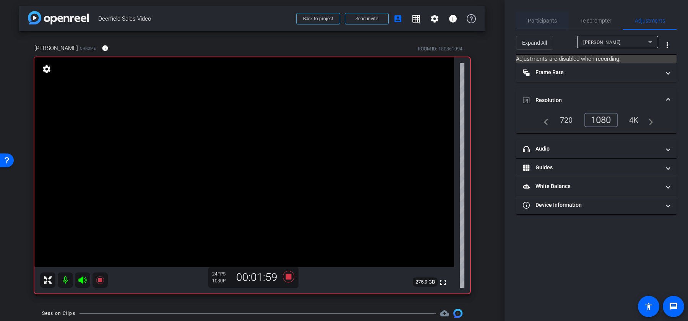
click at [543, 20] on span "Participants" at bounding box center [542, 20] width 29 height 5
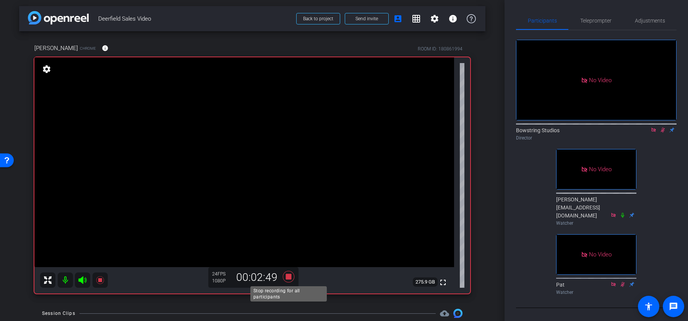
click at [290, 277] on icon at bounding box center [288, 276] width 11 height 11
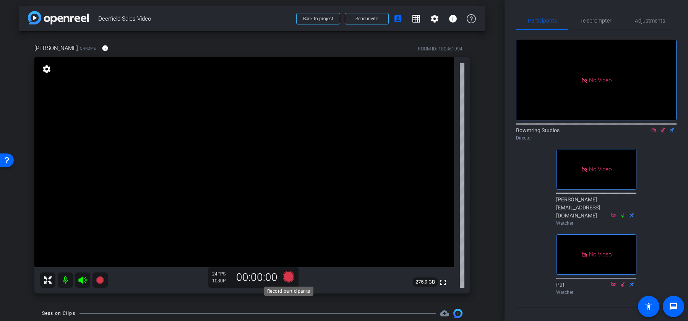
click at [290, 277] on icon at bounding box center [288, 276] width 11 height 11
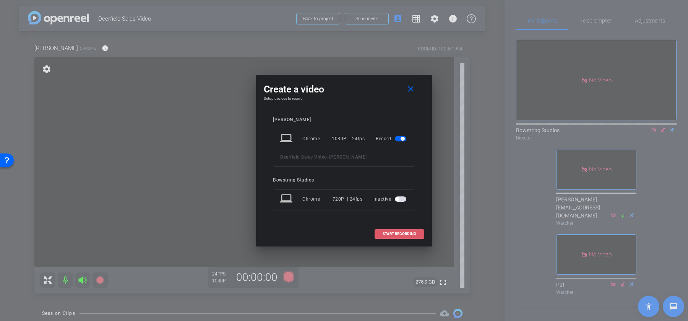
click at [395, 235] on span "START RECORDING" at bounding box center [400, 234] width 34 height 4
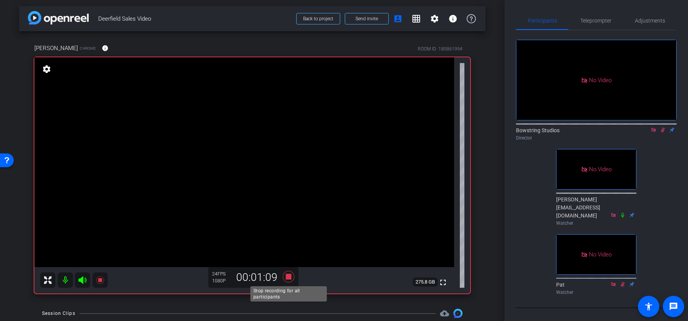
click at [288, 277] on icon at bounding box center [288, 276] width 11 height 11
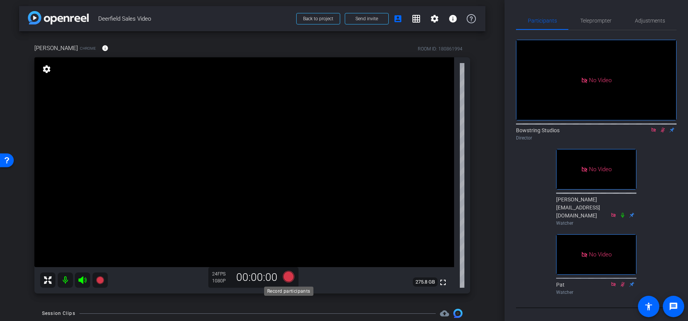
click at [291, 278] on icon at bounding box center [288, 276] width 11 height 11
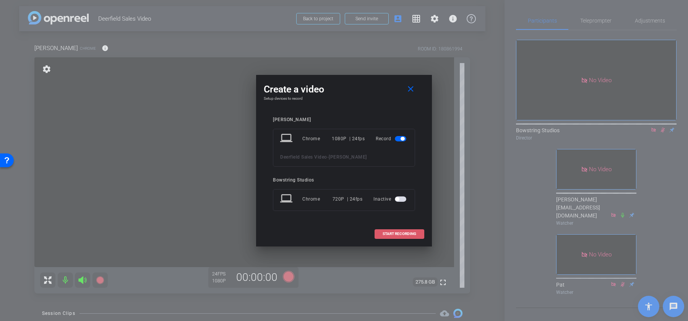
click at [413, 240] on span at bounding box center [399, 234] width 49 height 18
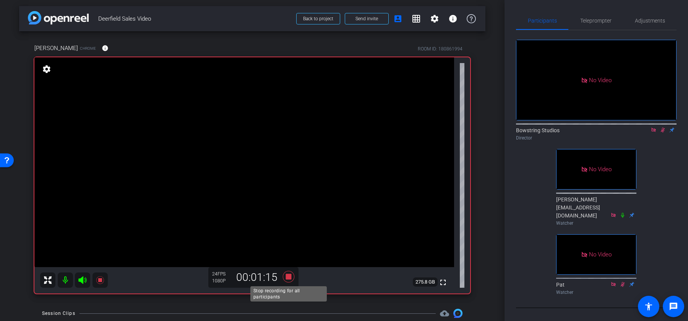
click at [289, 276] on icon at bounding box center [288, 276] width 11 height 11
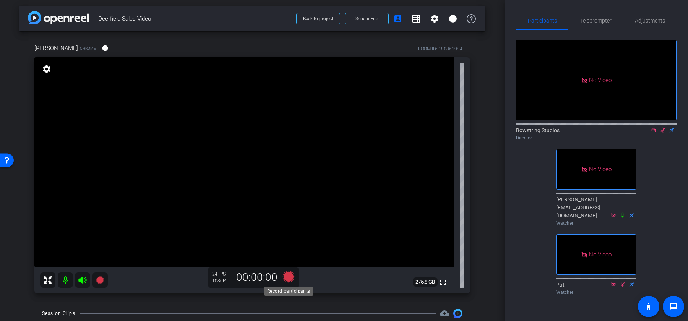
click at [288, 277] on icon at bounding box center [288, 276] width 11 height 11
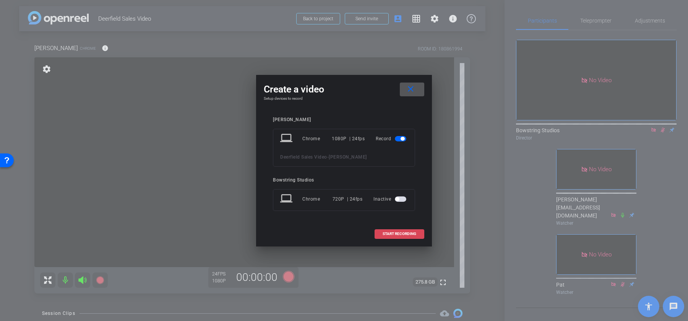
click at [413, 232] on span "START RECORDING" at bounding box center [400, 234] width 34 height 4
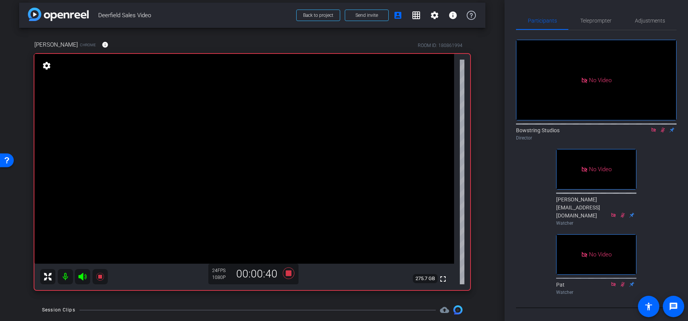
scroll to position [0, 0]
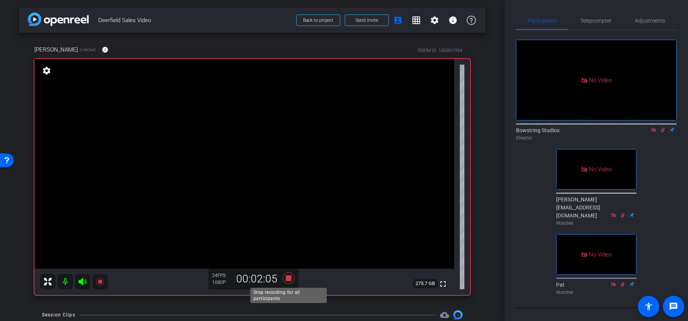
click at [288, 278] on icon at bounding box center [288, 278] width 11 height 11
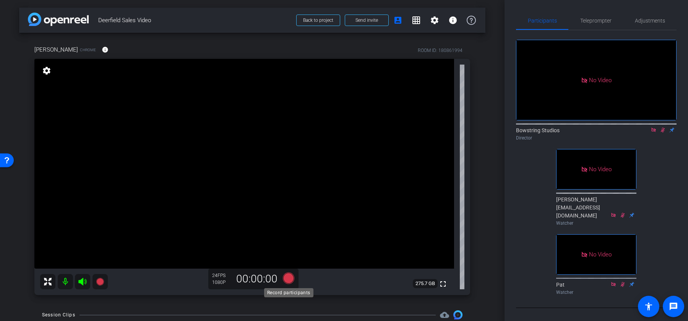
click at [289, 278] on icon at bounding box center [288, 278] width 11 height 11
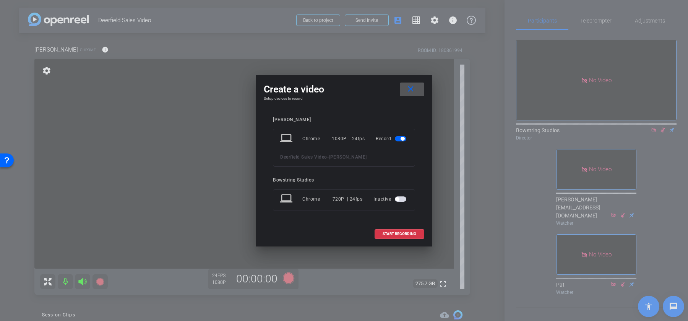
click at [394, 232] on span "START RECORDING" at bounding box center [400, 234] width 34 height 4
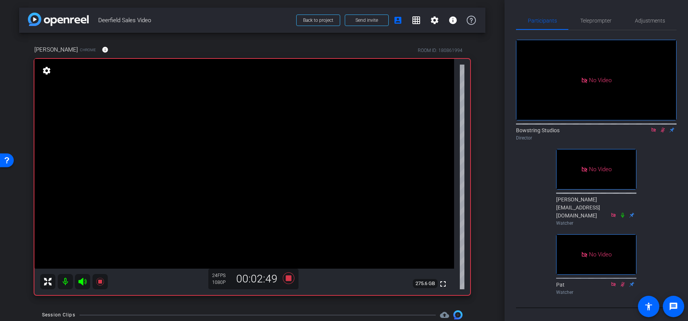
scroll to position [2, 0]
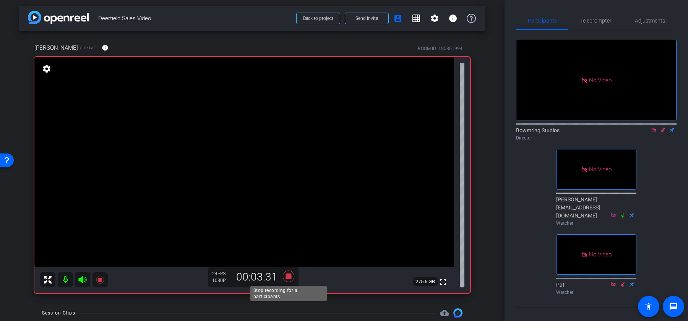
click at [290, 276] on icon at bounding box center [288, 276] width 11 height 11
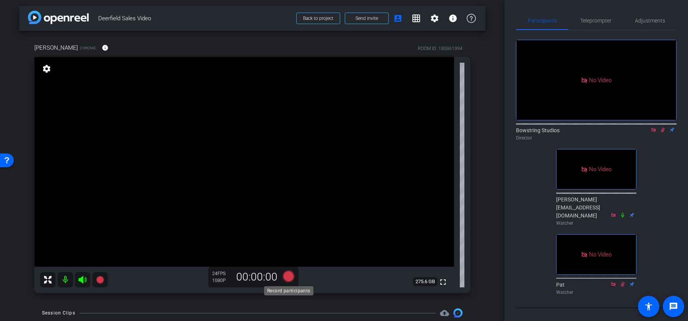
click at [289, 276] on icon at bounding box center [288, 276] width 11 height 11
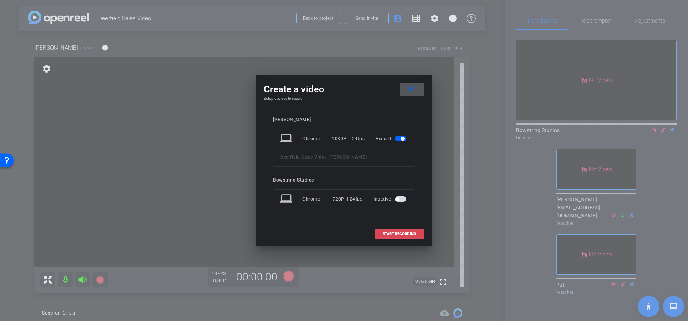
click at [403, 232] on span "START RECORDING" at bounding box center [400, 234] width 34 height 4
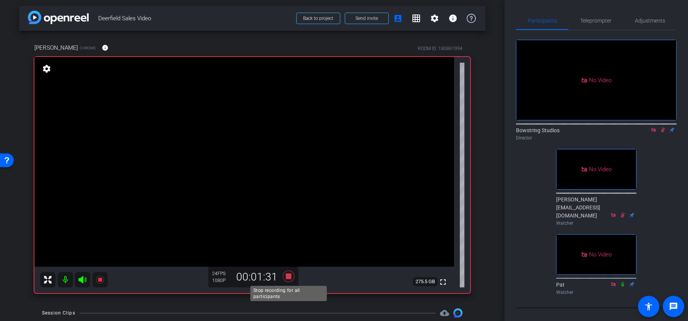
click at [289, 277] on icon at bounding box center [288, 276] width 11 height 11
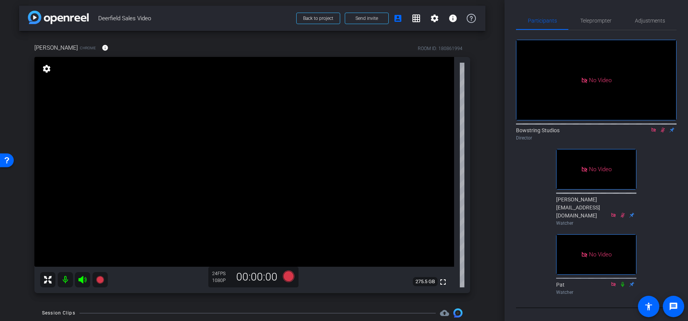
click at [663, 128] on icon at bounding box center [663, 130] width 4 height 5
click at [290, 276] on icon at bounding box center [288, 276] width 11 height 11
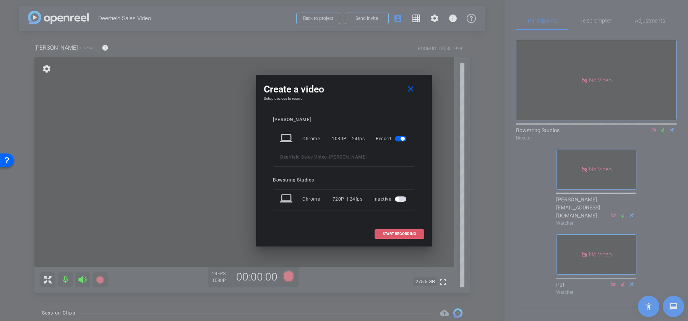
click at [401, 232] on span "START RECORDING" at bounding box center [400, 234] width 34 height 4
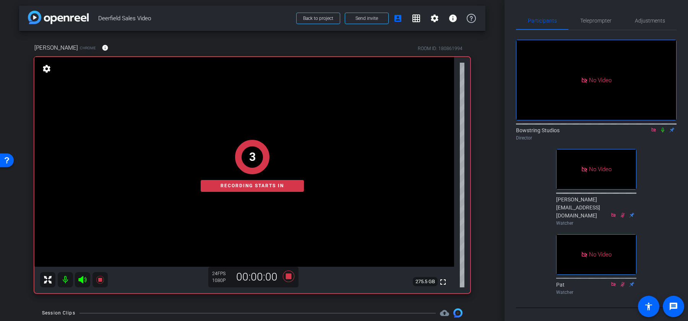
drag, startPoint x: 665, startPoint y: 107, endPoint x: 657, endPoint y: 136, distance: 30.2
click at [665, 127] on icon at bounding box center [663, 129] width 6 height 5
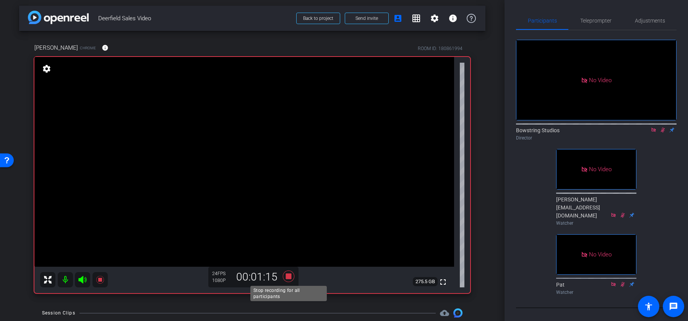
click at [289, 277] on icon at bounding box center [288, 276] width 11 height 11
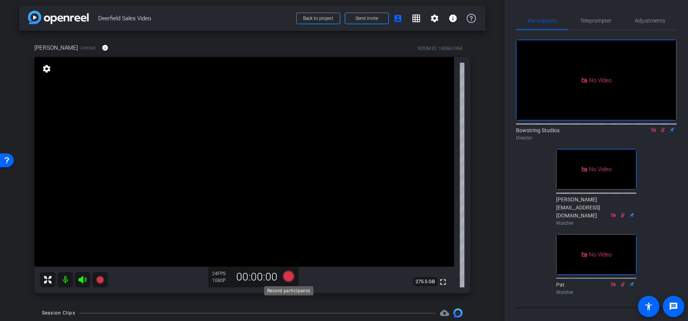
click at [288, 276] on icon at bounding box center [288, 276] width 11 height 11
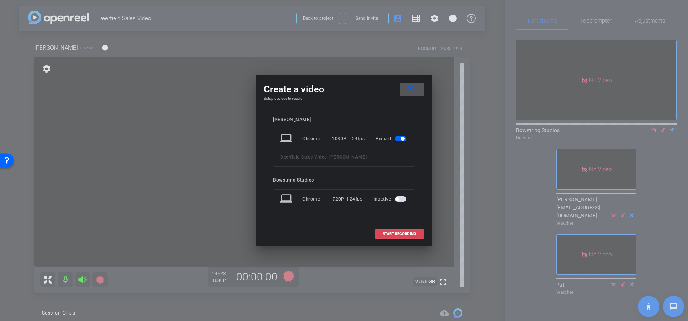
click at [395, 233] on span "START RECORDING" at bounding box center [400, 234] width 34 height 4
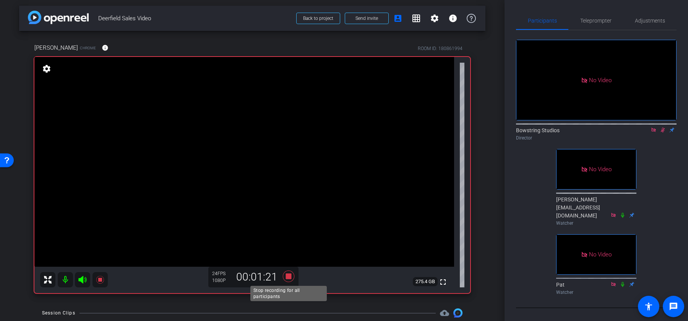
click at [291, 277] on icon at bounding box center [288, 276] width 11 height 11
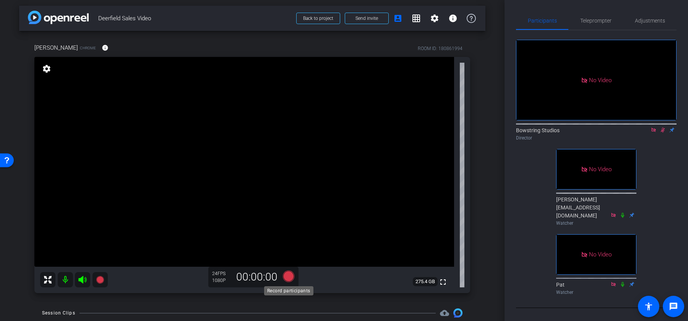
click at [290, 277] on icon at bounding box center [288, 276] width 11 height 11
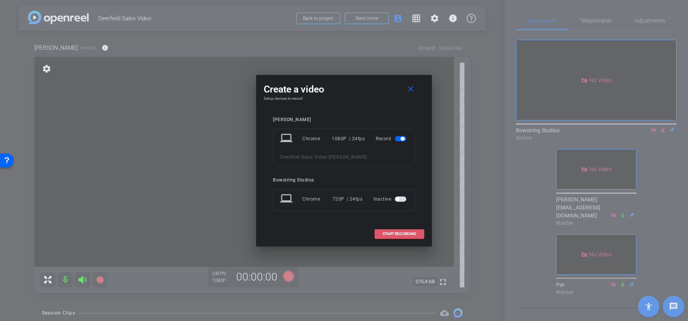
click at [398, 233] on span "START RECORDING" at bounding box center [400, 234] width 34 height 4
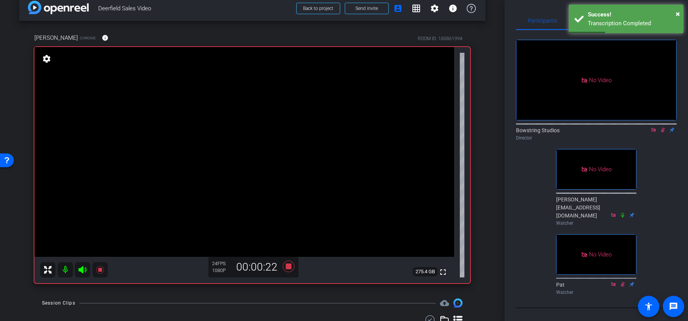
scroll to position [0, 0]
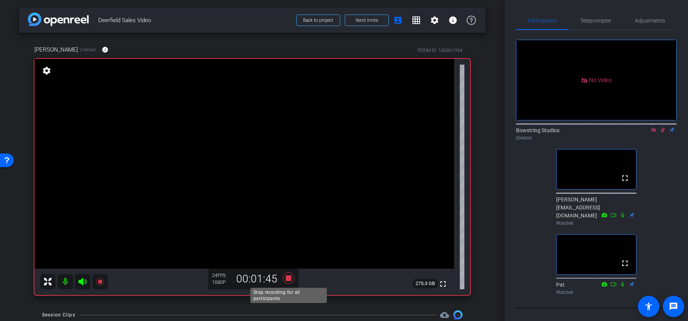
click at [288, 278] on icon at bounding box center [288, 278] width 11 height 11
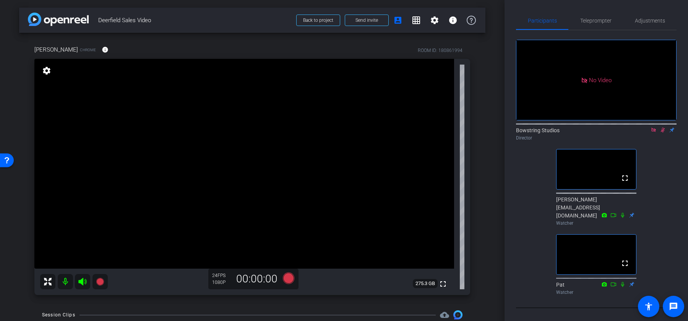
click at [656, 127] on icon at bounding box center [654, 129] width 6 height 5
click at [489, 205] on div "arrow_back Deerfield Sales Video Back to project Send invite account_box grid_o…" at bounding box center [252, 160] width 505 height 321
click at [655, 133] on icon at bounding box center [654, 129] width 6 height 5
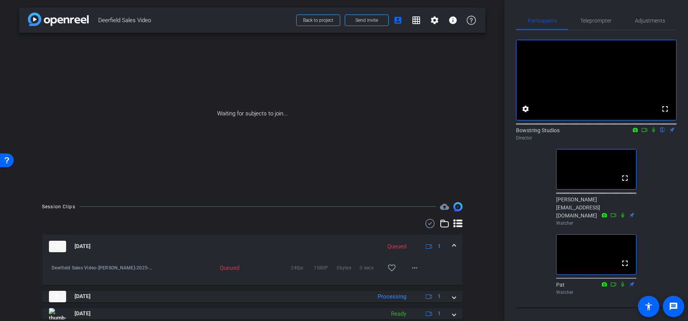
click at [488, 142] on div "arrow_back Deerfield Sales Video Back to project Send invite account_box grid_o…" at bounding box center [252, 160] width 505 height 321
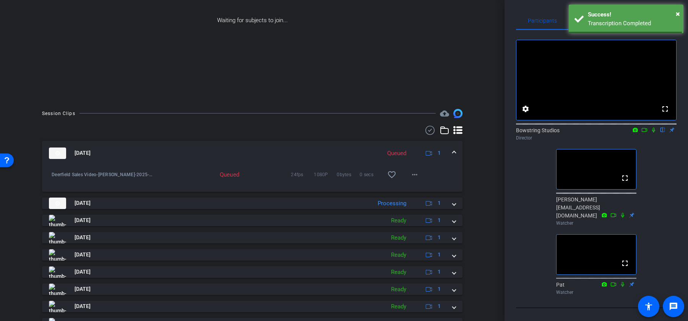
scroll to position [99, 0]
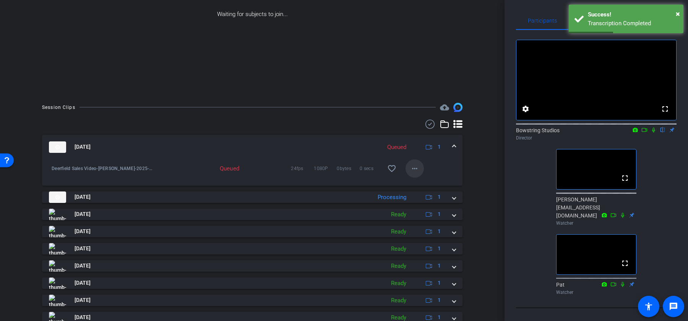
click at [418, 168] on mat-icon "more_horiz" at bounding box center [414, 168] width 9 height 9
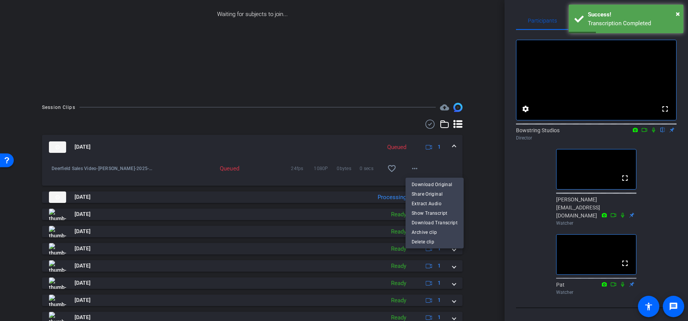
click at [489, 165] on div at bounding box center [344, 160] width 688 height 321
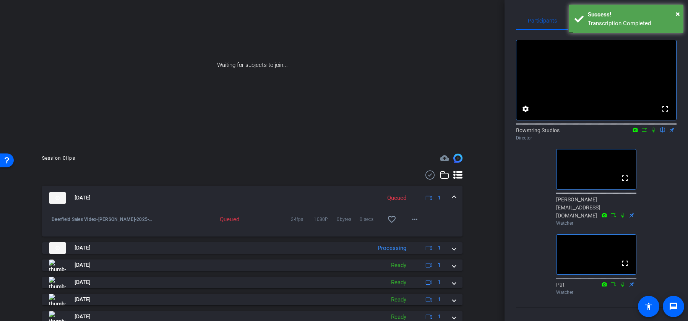
scroll to position [38, 0]
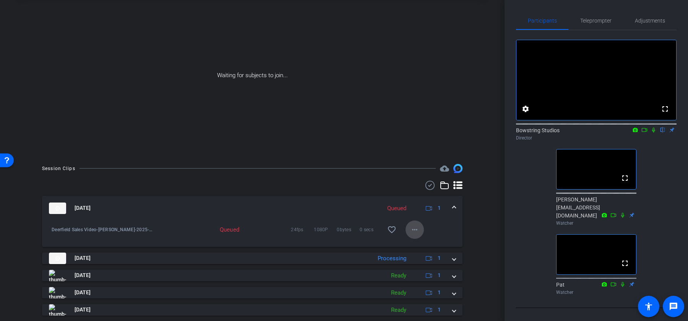
click at [415, 229] on mat-icon "more_horiz" at bounding box center [414, 229] width 9 height 9
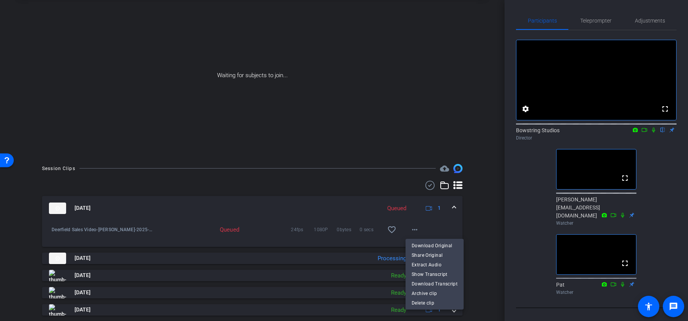
click at [498, 218] on div at bounding box center [344, 160] width 688 height 321
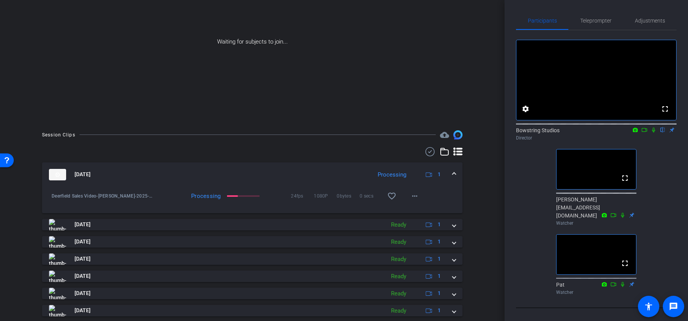
scroll to position [68, 0]
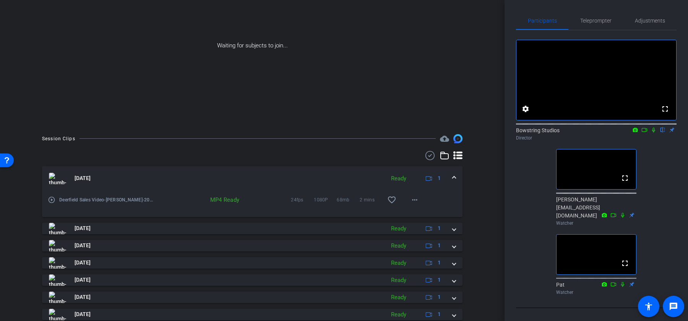
click at [492, 229] on div "arrow_back Deerfield Sales Video Back to project Send invite account_box grid_o…" at bounding box center [252, 92] width 505 height 321
